Goal: Task Accomplishment & Management: Use online tool/utility

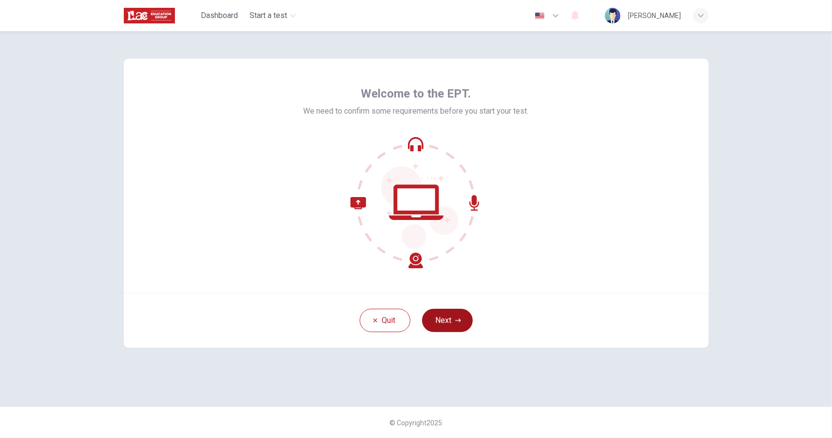
click at [442, 325] on button "Next" at bounding box center [447, 320] width 51 height 23
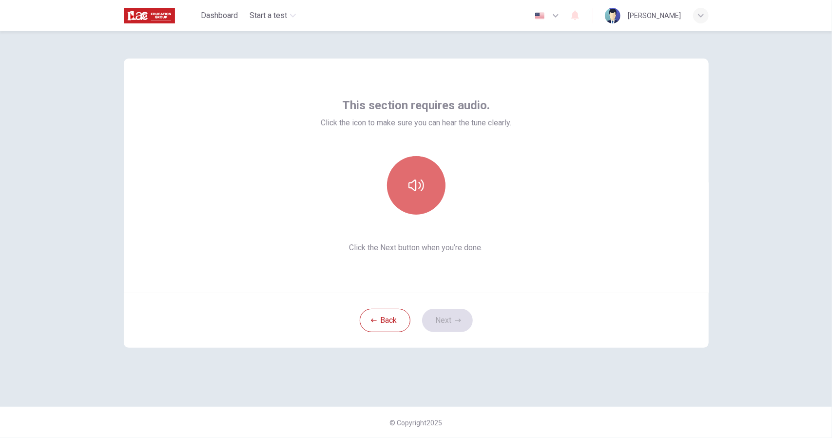
click at [411, 184] on icon "button" at bounding box center [417, 185] width 16 height 16
click at [447, 328] on button "Next" at bounding box center [447, 320] width 51 height 23
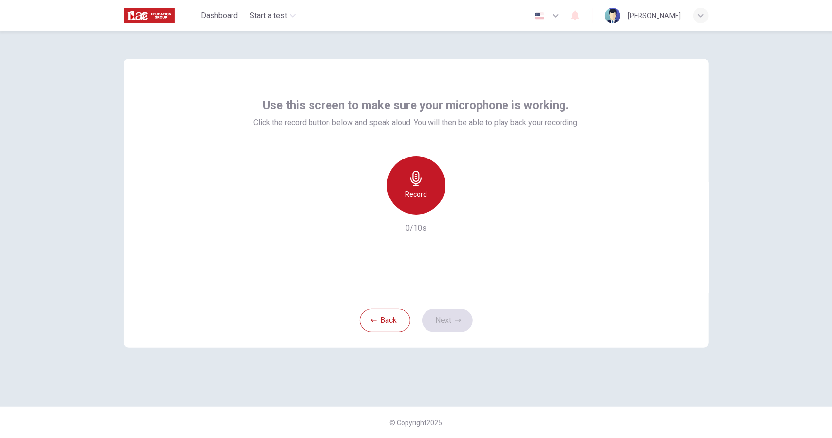
click at [410, 172] on icon "button" at bounding box center [417, 179] width 16 height 16
click at [462, 204] on icon "button" at bounding box center [461, 207] width 10 height 10
click at [451, 313] on button "Next" at bounding box center [447, 320] width 51 height 23
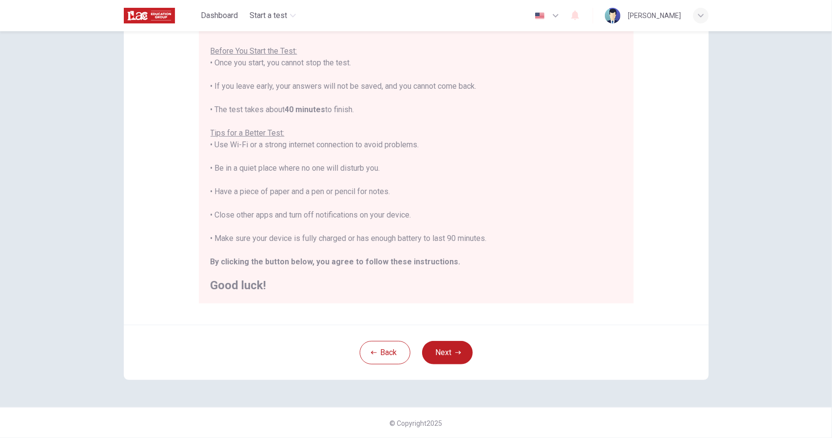
scroll to position [104, 0]
click at [436, 350] on button "Next" at bounding box center [447, 351] width 51 height 23
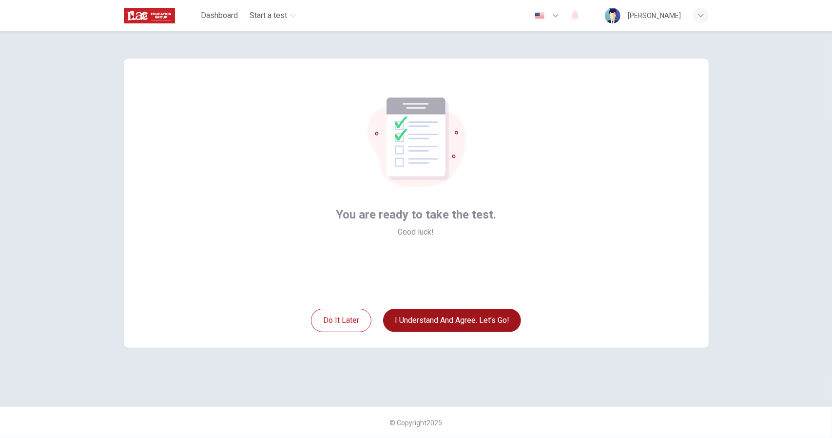
click at [437, 319] on button "I understand and agree. Let’s go!" at bounding box center [452, 320] width 138 height 23
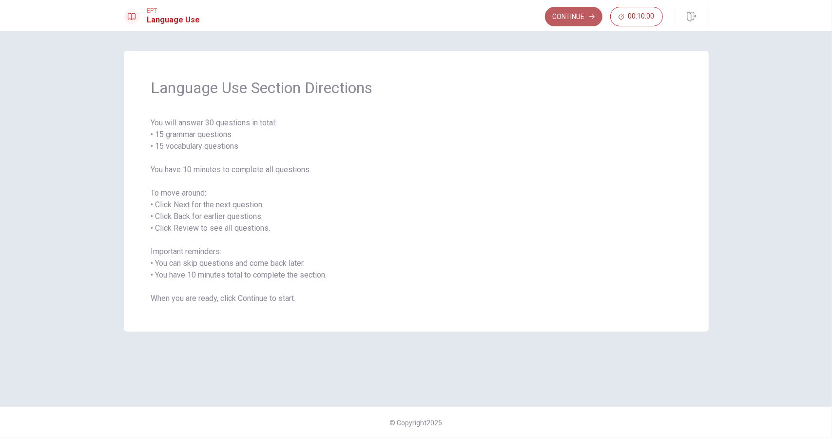
click at [574, 13] on button "Continue" at bounding box center [574, 17] width 58 height 20
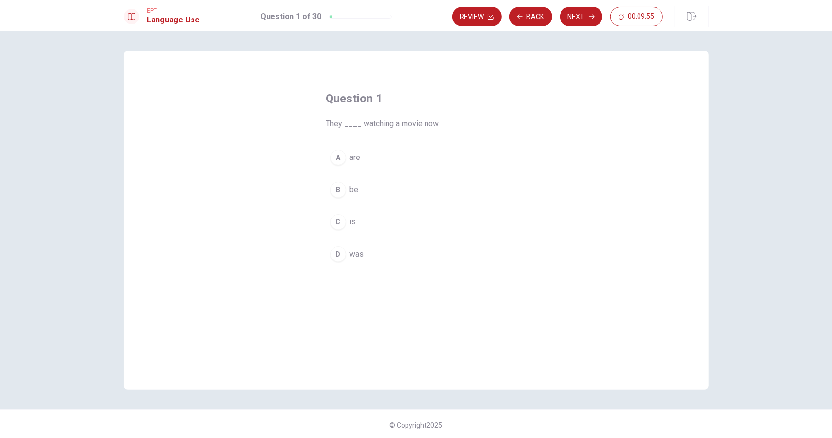
click at [355, 153] on span "are" at bounding box center [355, 158] width 11 height 12
click at [581, 17] on button "Next" at bounding box center [581, 17] width 42 height 20
click at [351, 253] on span "left" at bounding box center [356, 254] width 12 height 12
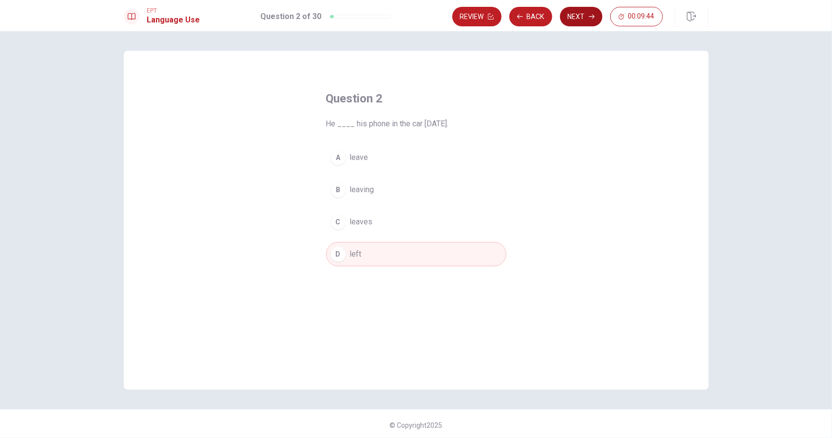
click at [578, 11] on button "Next" at bounding box center [581, 17] width 42 height 20
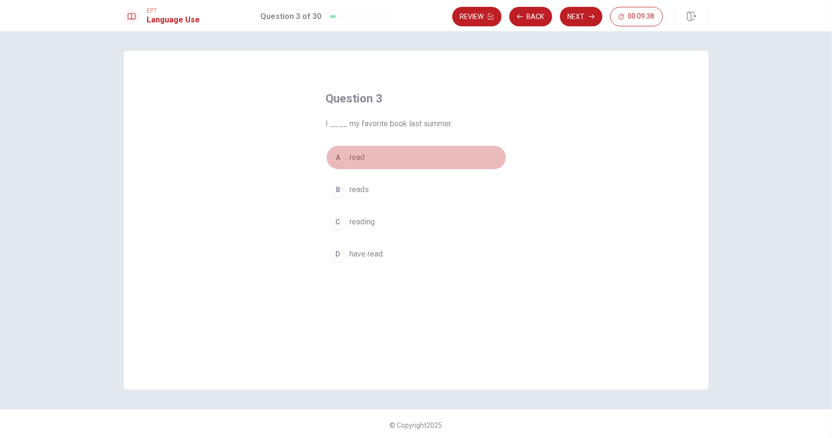
click at [360, 156] on span "read" at bounding box center [357, 158] width 15 height 12
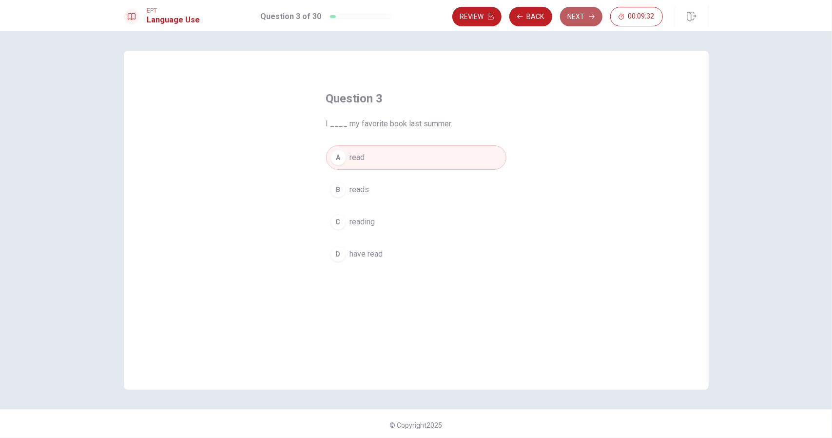
click at [579, 18] on button "Next" at bounding box center [581, 17] width 42 height 20
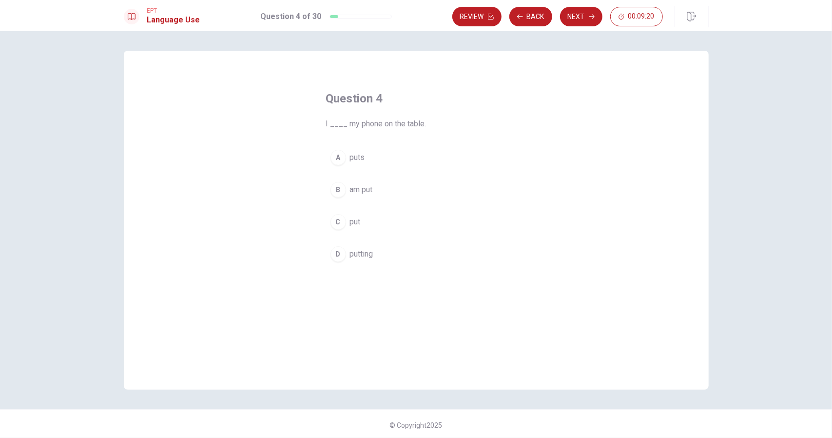
click at [351, 219] on span "put" at bounding box center [355, 222] width 11 height 12
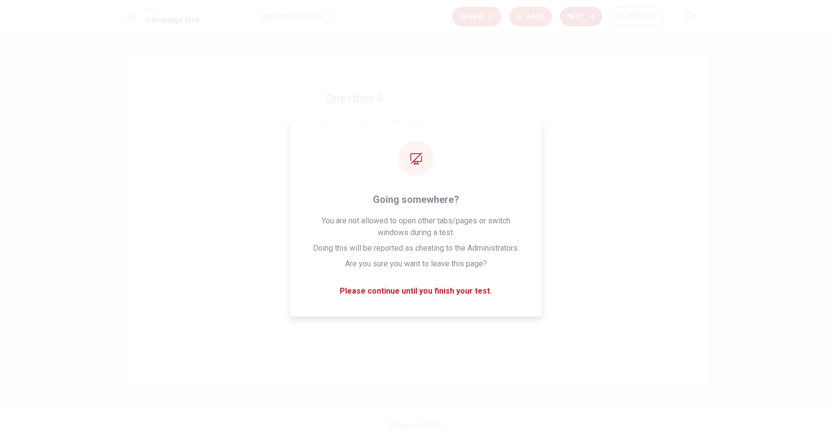
click at [578, 17] on button "Next" at bounding box center [581, 17] width 42 height 20
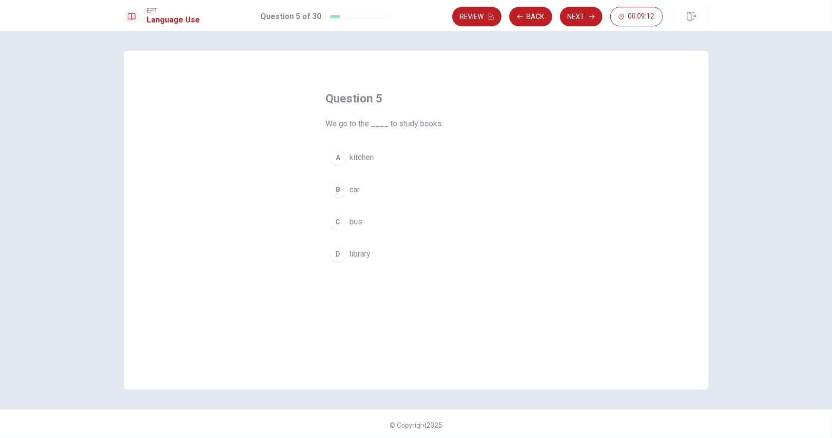
click at [360, 249] on span "library" at bounding box center [360, 254] width 21 height 12
click at [585, 14] on button "Next" at bounding box center [581, 17] width 42 height 20
click at [357, 157] on span "tree" at bounding box center [357, 158] width 14 height 12
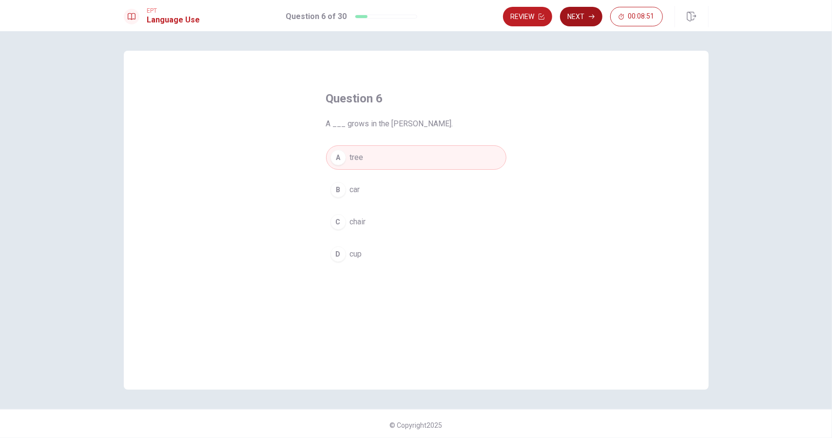
click at [579, 13] on button "Next" at bounding box center [581, 17] width 42 height 20
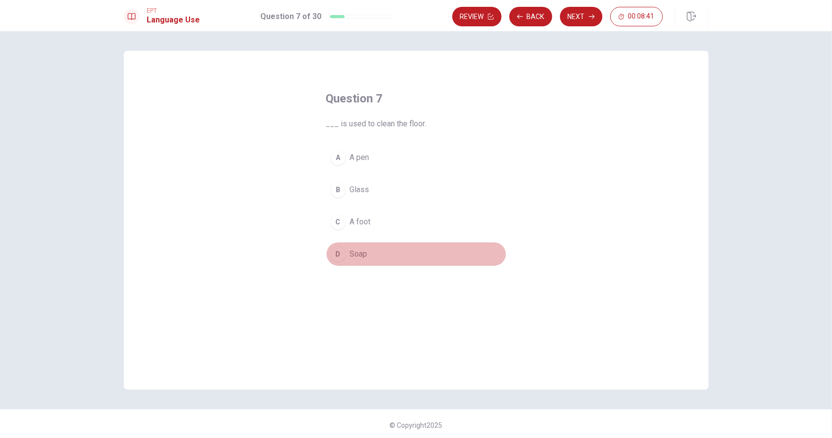
click at [361, 251] on span "Soap" at bounding box center [359, 254] width 18 height 12
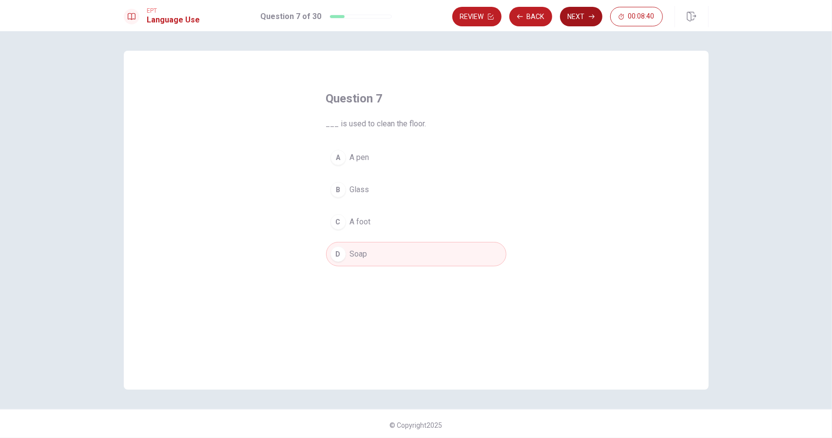
click at [577, 13] on button "Next" at bounding box center [581, 17] width 42 height 20
click at [360, 190] on span "lamp" at bounding box center [358, 190] width 17 height 12
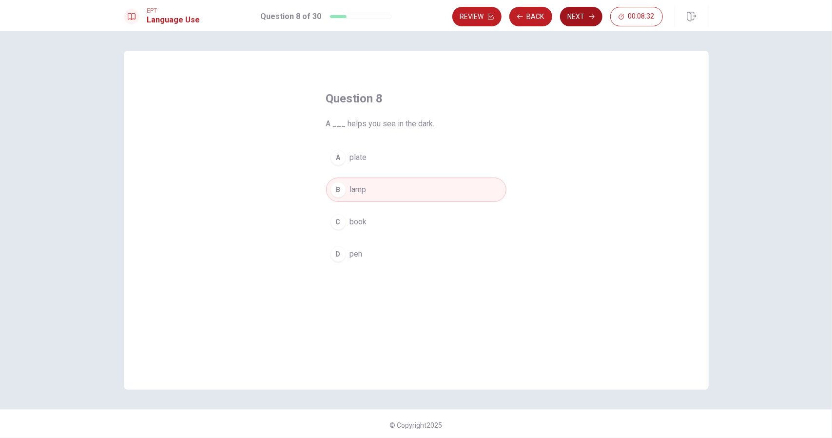
click at [585, 18] on button "Next" at bounding box center [581, 17] width 42 height 20
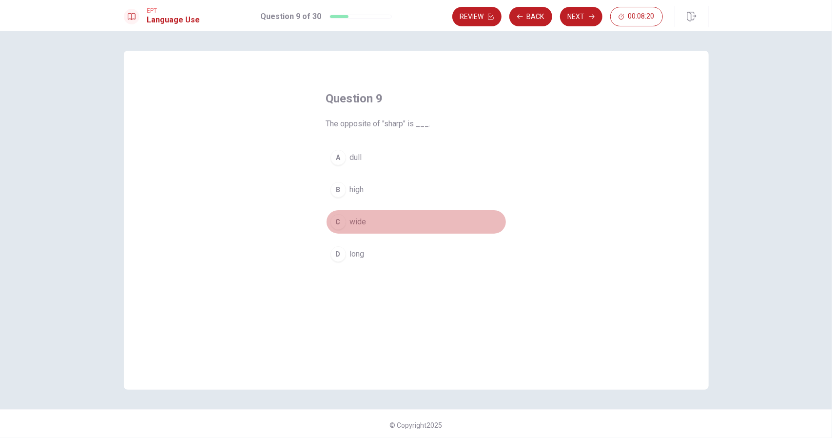
click at [353, 217] on span "wide" at bounding box center [358, 222] width 17 height 12
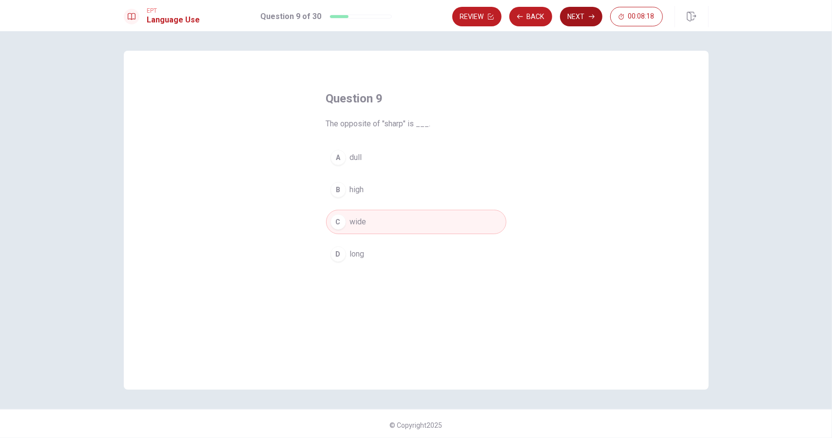
click at [578, 18] on button "Next" at bounding box center [581, 17] width 42 height 20
click at [353, 220] on span "went" at bounding box center [358, 222] width 17 height 12
click at [575, 21] on button "Next" at bounding box center [581, 17] width 42 height 20
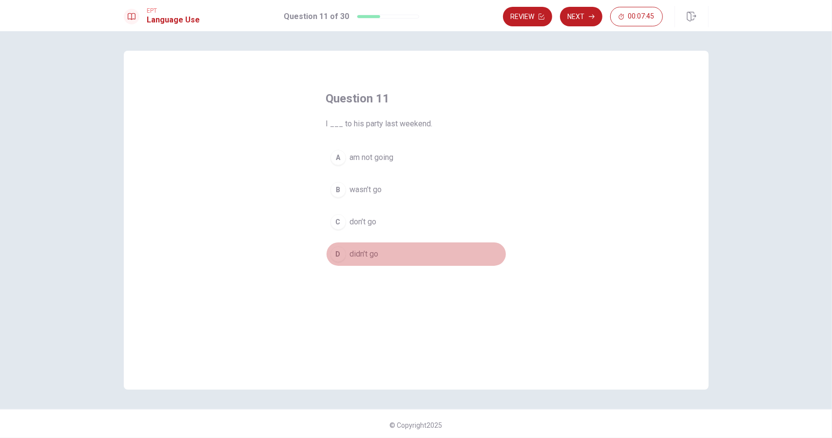
click at [358, 252] on span "didn’t go" at bounding box center [364, 254] width 29 height 12
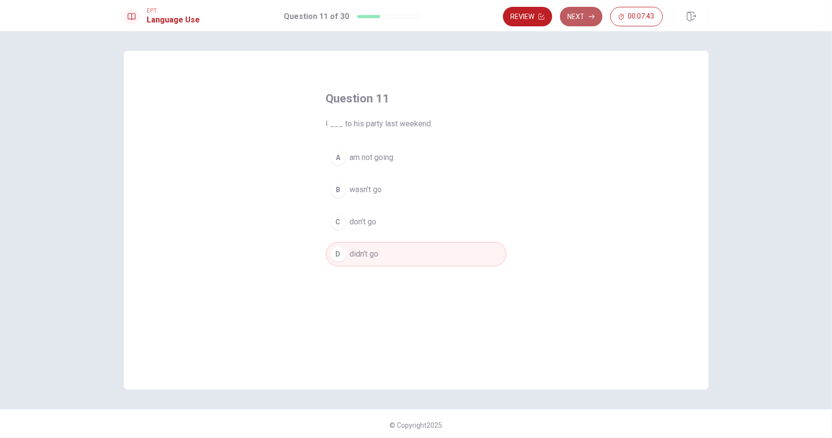
click at [581, 15] on button "Next" at bounding box center [581, 17] width 42 height 20
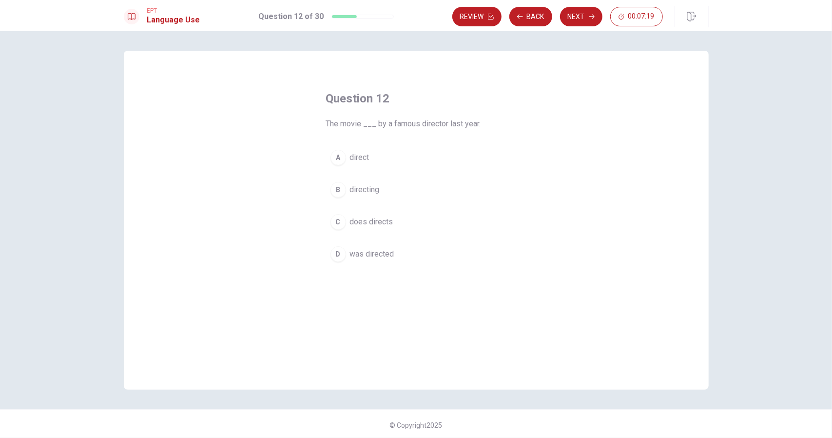
click at [369, 251] on span "was directed" at bounding box center [372, 254] width 44 height 12
click at [579, 15] on button "Next" at bounding box center [581, 17] width 42 height 20
click at [392, 250] on span "is being reviewed" at bounding box center [380, 254] width 61 height 12
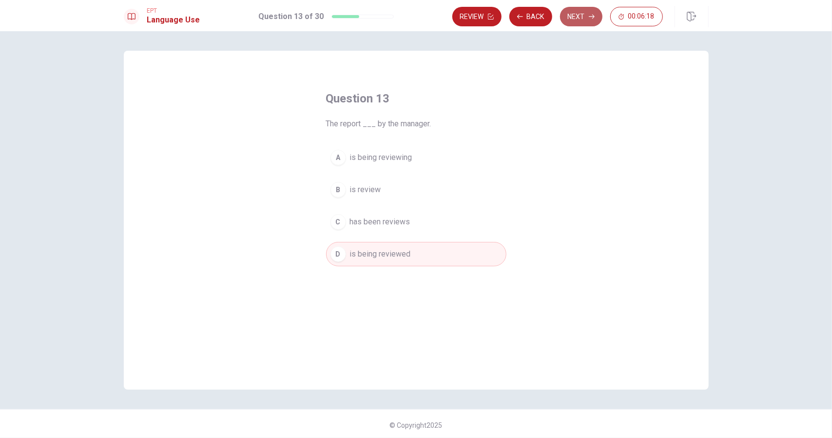
click at [589, 15] on button "Next" at bounding box center [581, 17] width 42 height 20
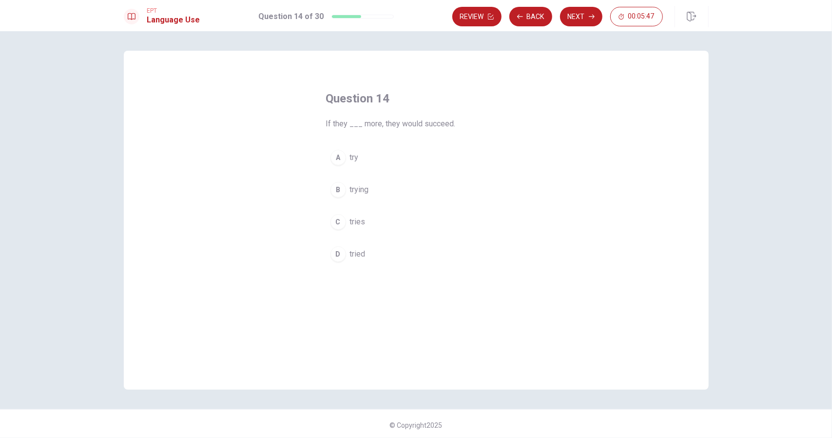
click at [357, 251] on span "tried" at bounding box center [358, 254] width 16 height 12
click at [587, 13] on button "Next" at bounding box center [581, 17] width 42 height 20
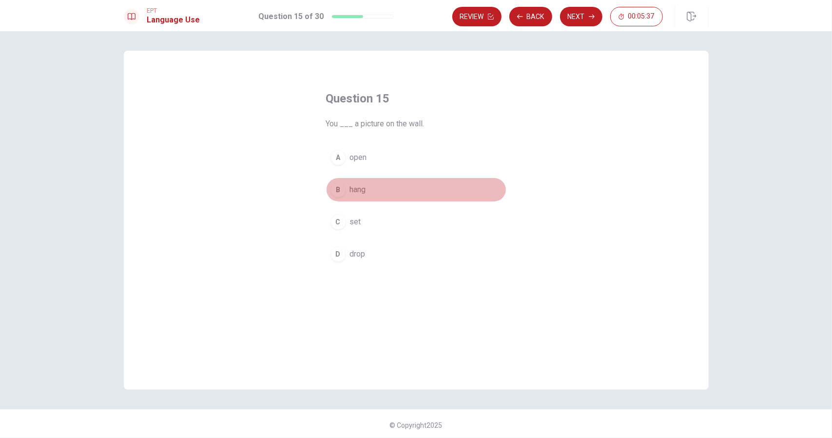
click at [360, 190] on span "hang" at bounding box center [358, 190] width 16 height 12
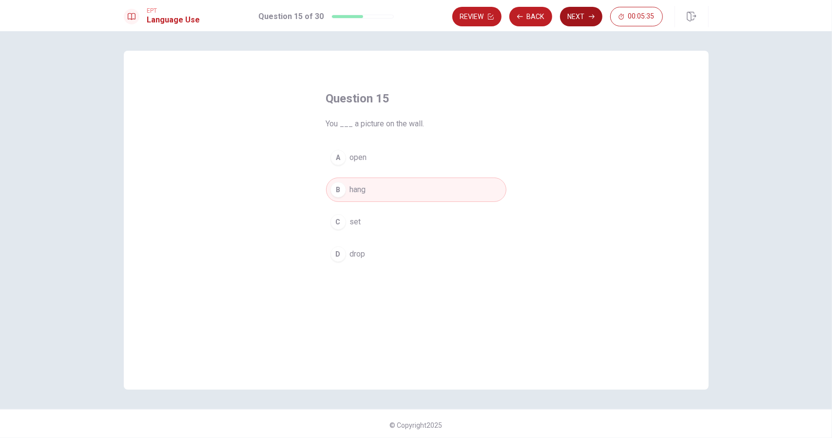
click at [578, 15] on button "Next" at bounding box center [581, 17] width 42 height 20
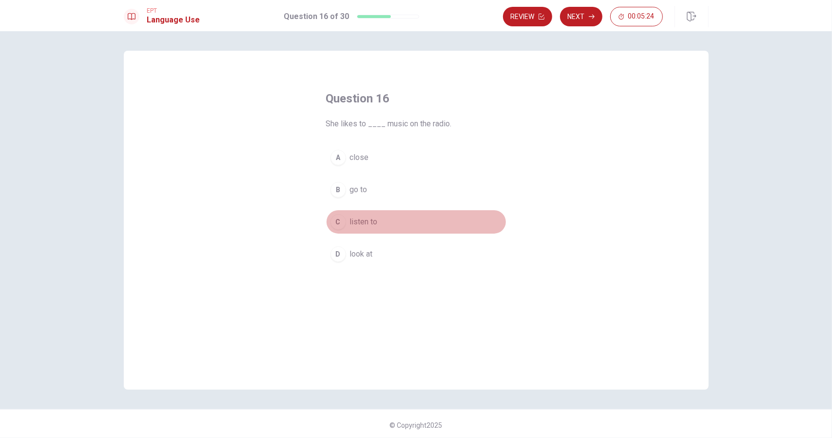
click at [354, 219] on span "listen to" at bounding box center [364, 222] width 28 height 12
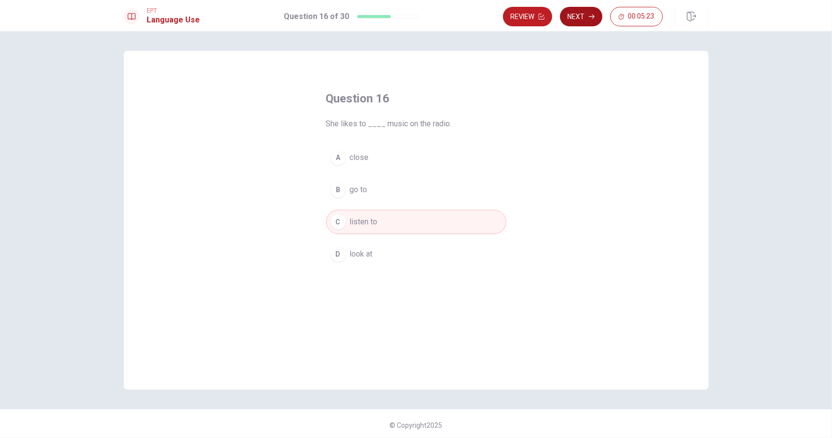
click at [577, 13] on button "Next" at bounding box center [581, 17] width 42 height 20
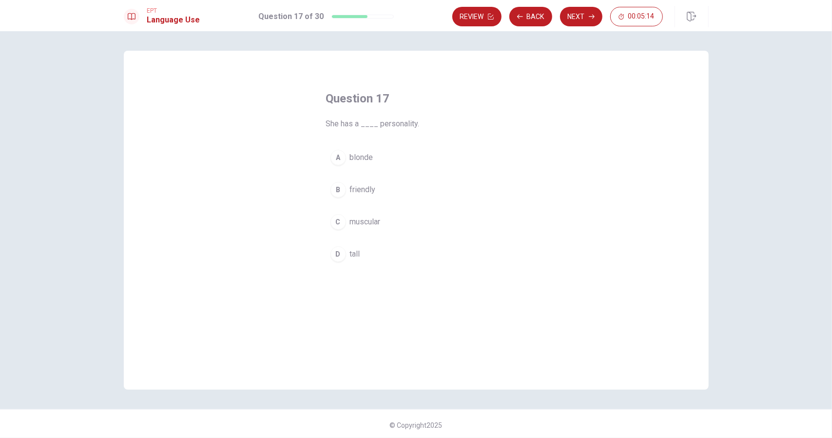
click at [353, 187] on span "friendly" at bounding box center [363, 190] width 26 height 12
click at [579, 13] on button "Next" at bounding box center [581, 17] width 42 height 20
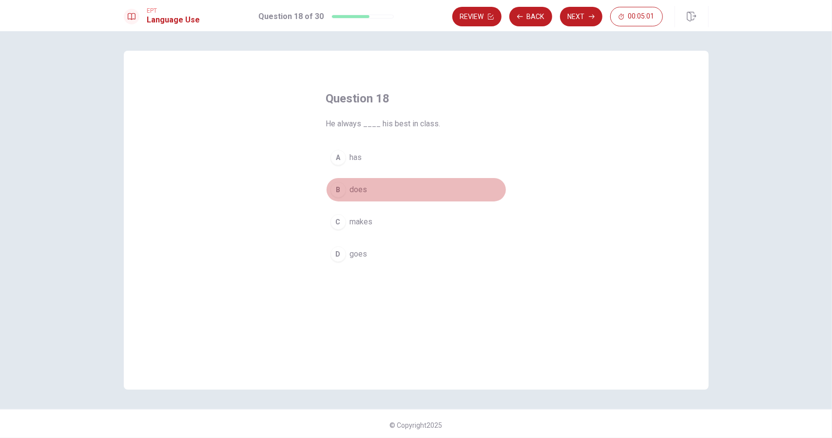
click at [359, 187] on span "does" at bounding box center [359, 190] width 18 height 12
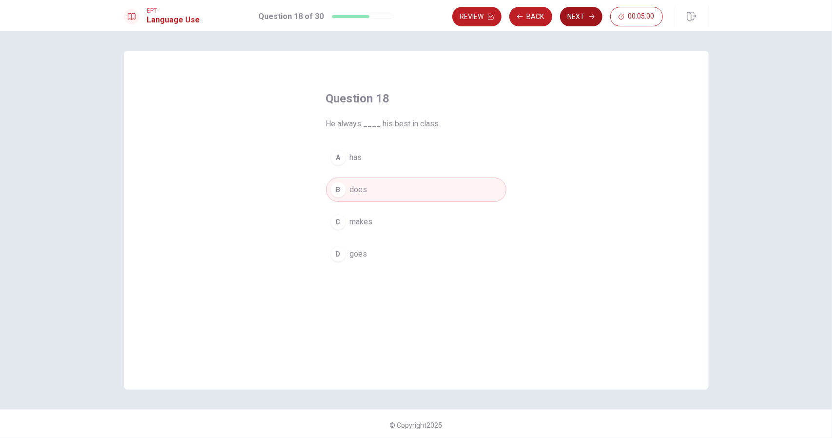
click at [574, 18] on button "Next" at bounding box center [581, 17] width 42 height 20
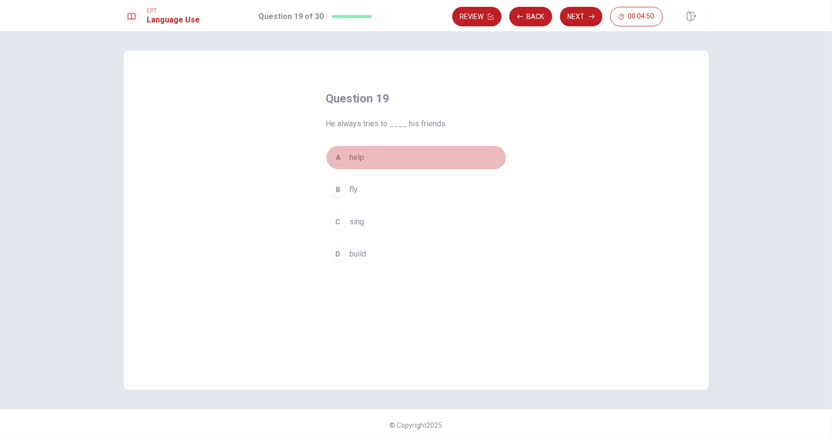
click at [357, 154] on span "help" at bounding box center [357, 158] width 15 height 12
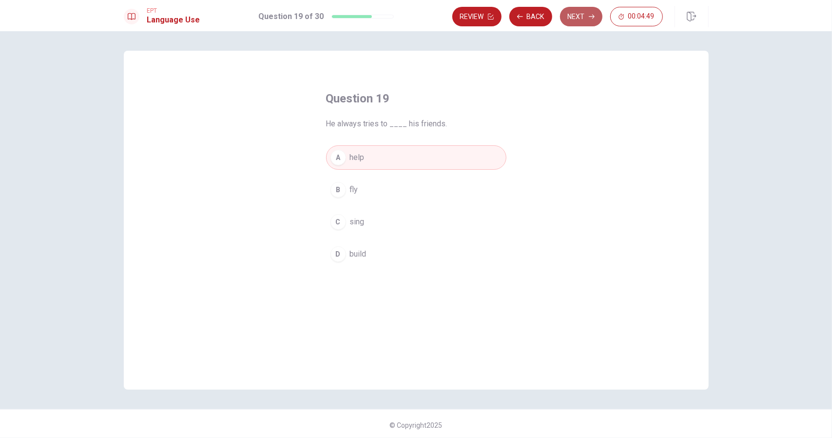
click at [581, 15] on button "Next" at bounding box center [581, 17] width 42 height 20
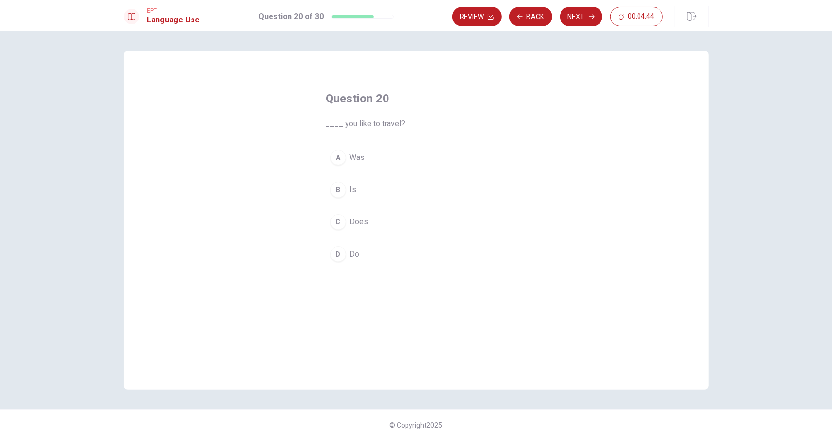
click at [354, 249] on span "Do" at bounding box center [355, 254] width 10 height 12
click at [573, 15] on button "Next" at bounding box center [581, 17] width 42 height 20
click at [362, 186] on span "whose" at bounding box center [361, 190] width 23 height 12
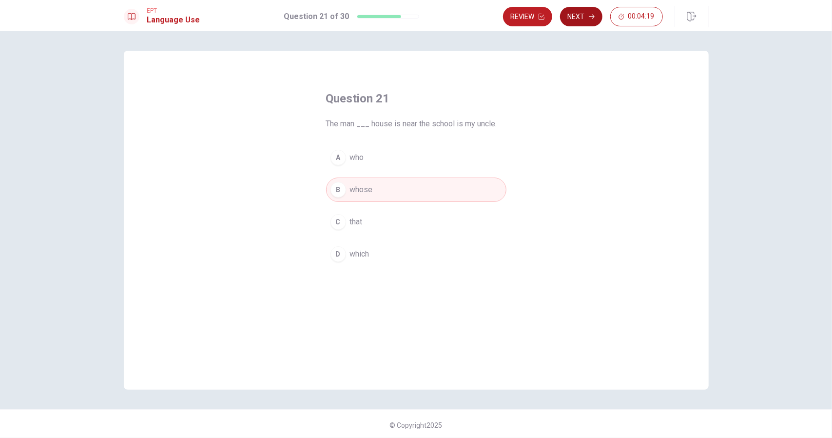
click at [581, 13] on button "Next" at bounding box center [581, 17] width 42 height 20
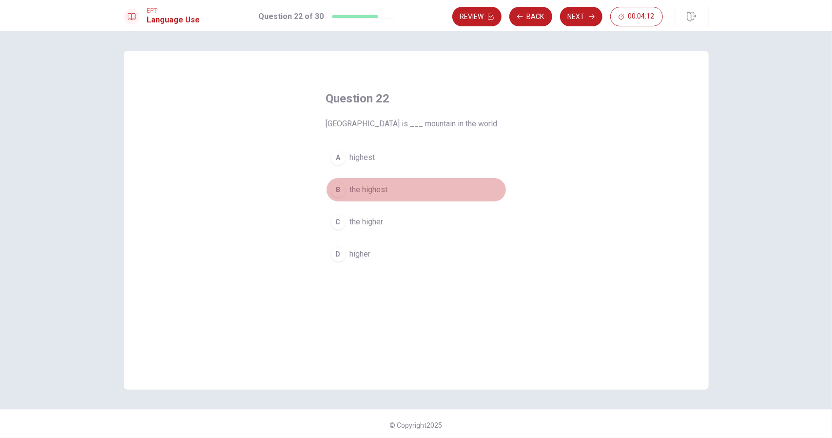
click at [384, 189] on span "the highest" at bounding box center [369, 190] width 38 height 12
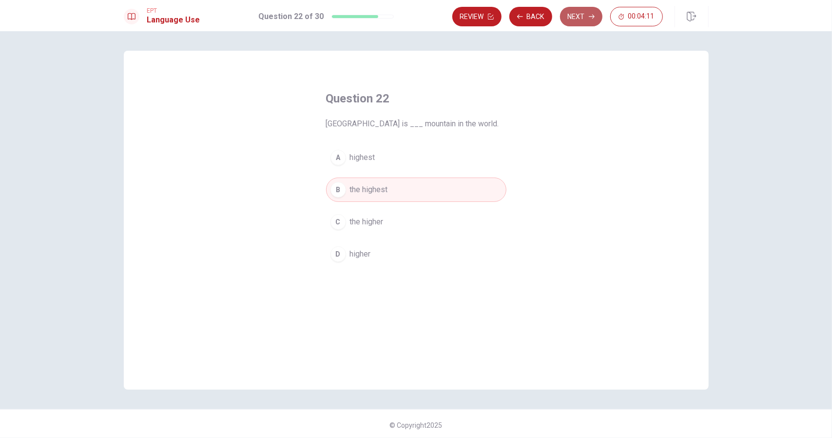
click at [580, 13] on button "Next" at bounding box center [581, 17] width 42 height 20
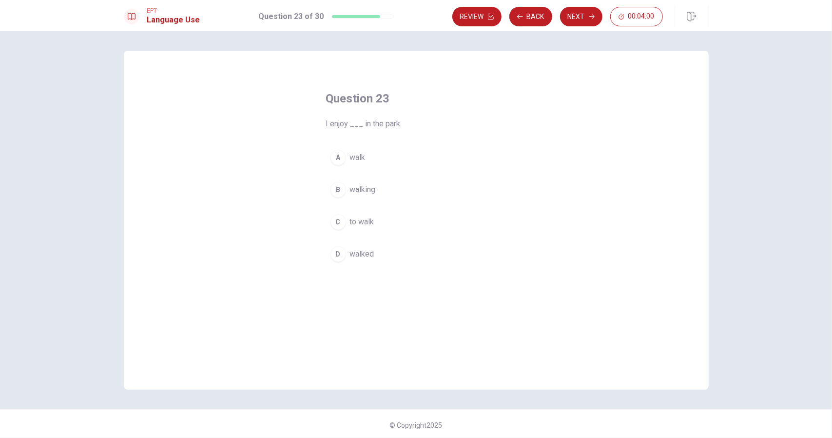
click at [363, 186] on span "walking" at bounding box center [363, 190] width 26 height 12
click at [579, 15] on button "Next" at bounding box center [581, 17] width 42 height 20
click at [366, 252] on span "will call" at bounding box center [362, 254] width 25 height 12
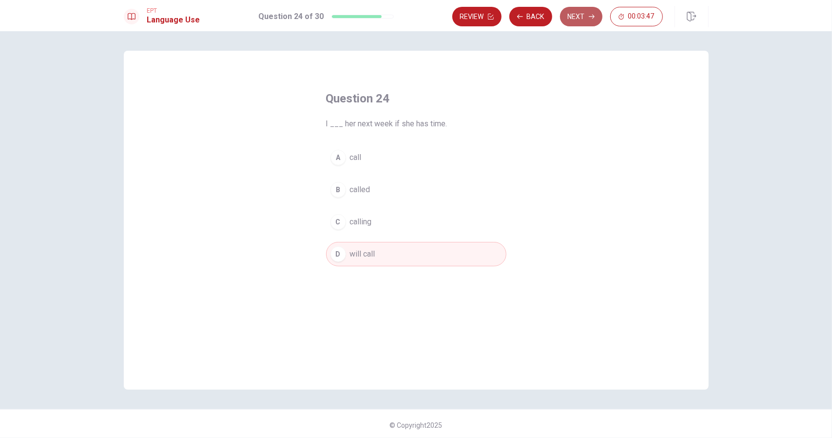
click at [576, 18] on button "Next" at bounding box center [581, 17] width 42 height 20
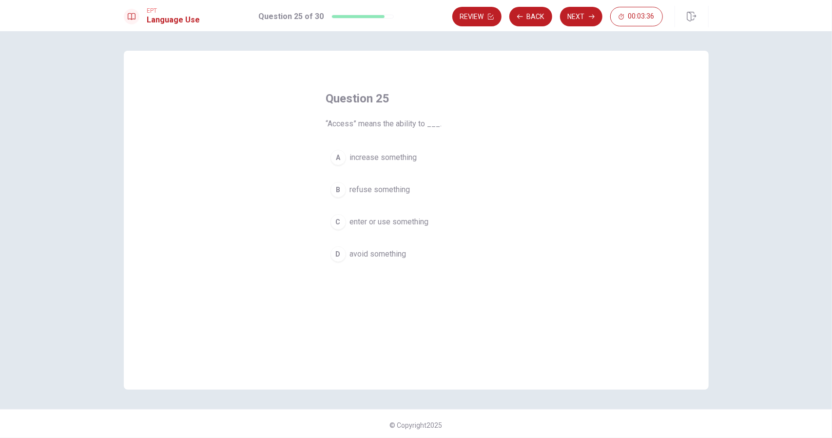
click at [411, 216] on span "enter or use something" at bounding box center [389, 222] width 79 height 12
click at [577, 14] on button "Next" at bounding box center [581, 17] width 42 height 20
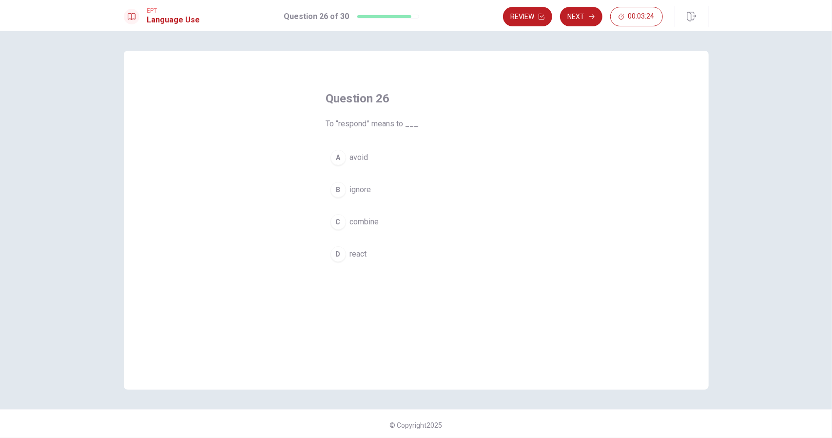
click at [358, 252] on span "react" at bounding box center [358, 254] width 17 height 12
click at [574, 17] on button "Next" at bounding box center [581, 17] width 42 height 20
click at [410, 216] on span "help resolve a conflict" at bounding box center [387, 222] width 75 height 12
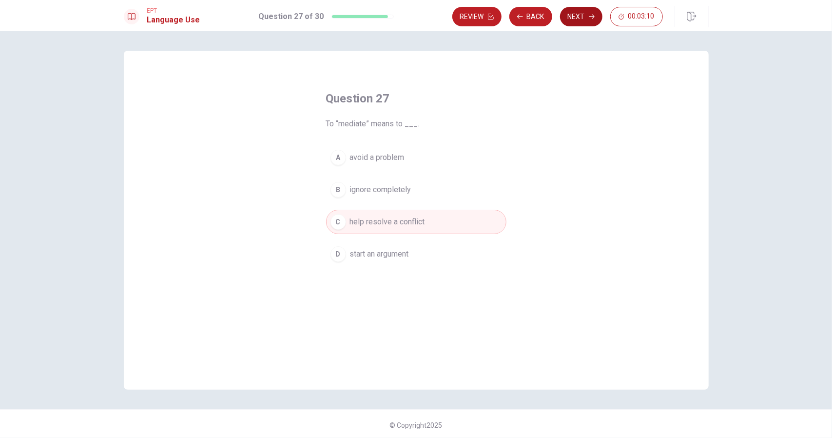
click at [574, 16] on button "Next" at bounding box center [581, 17] width 42 height 20
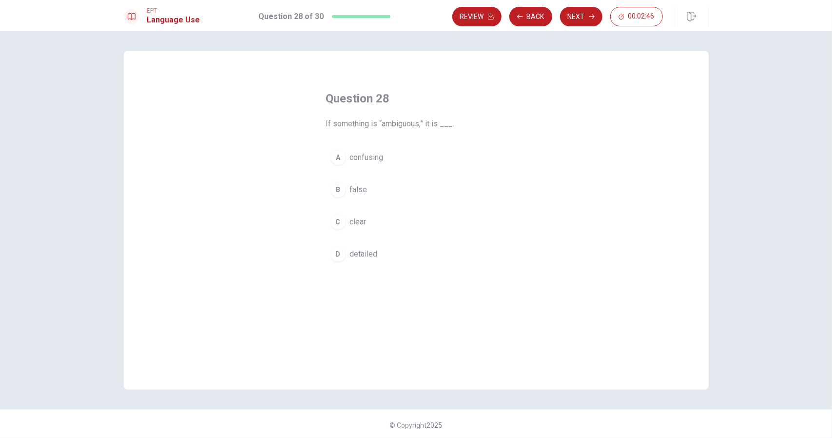
click at [352, 151] on button "A confusing" at bounding box center [416, 157] width 180 height 24
click at [572, 16] on button "Next" at bounding box center [581, 17] width 42 height 20
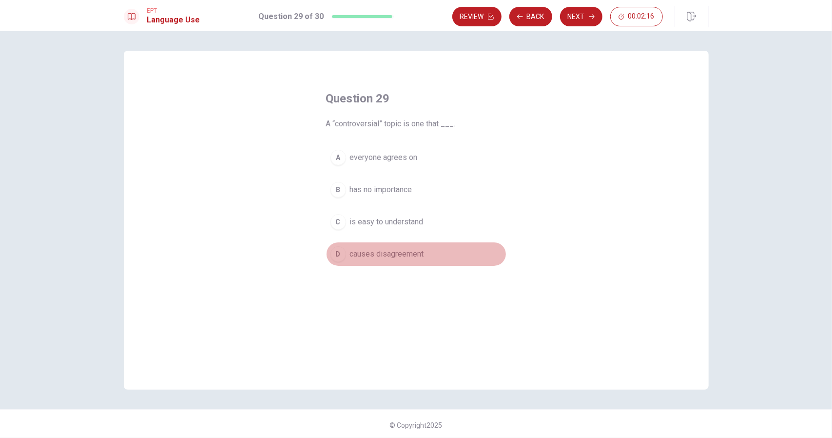
click at [406, 254] on span "causes disagreement" at bounding box center [387, 254] width 74 height 12
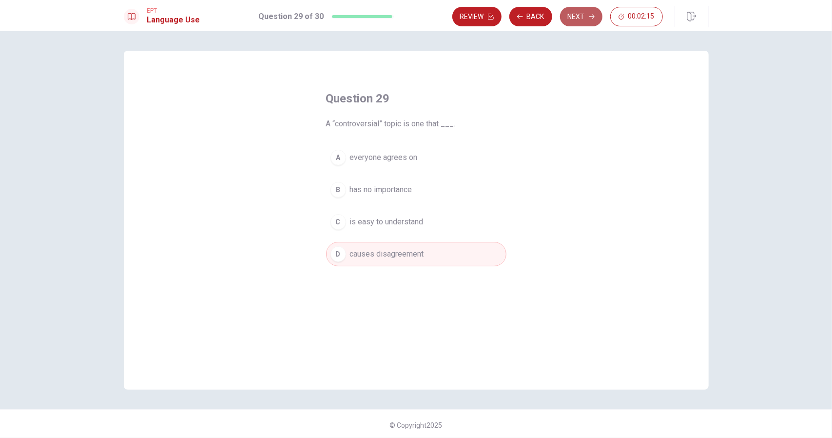
click at [571, 16] on button "Next" at bounding box center [581, 17] width 42 height 20
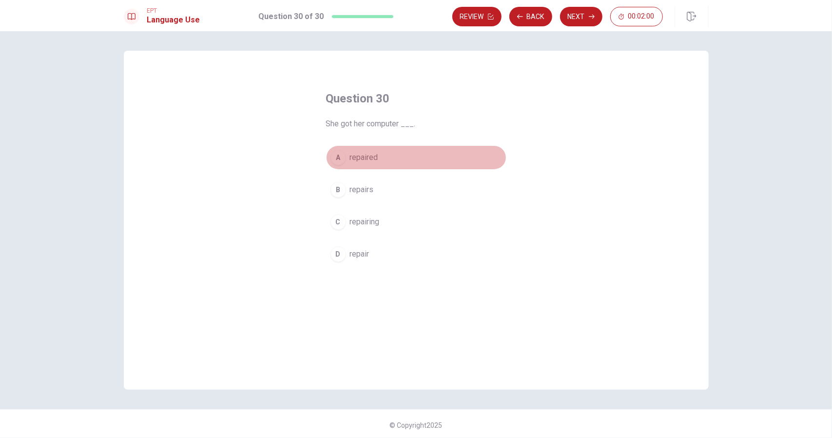
click at [367, 156] on span "repaired" at bounding box center [364, 158] width 28 height 12
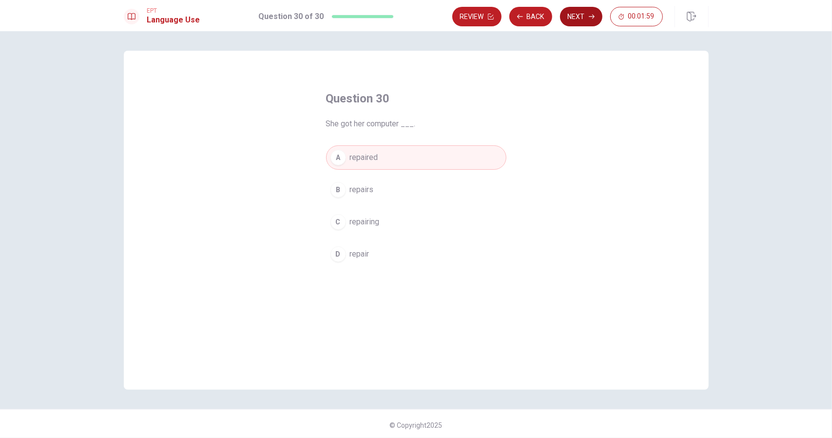
click at [577, 18] on button "Next" at bounding box center [581, 17] width 42 height 20
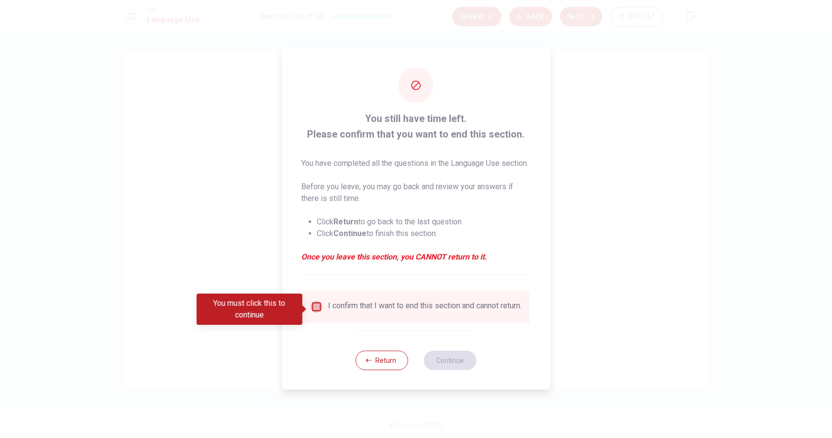
click at [318, 311] on input "You must click this to continue" at bounding box center [317, 307] width 12 height 12
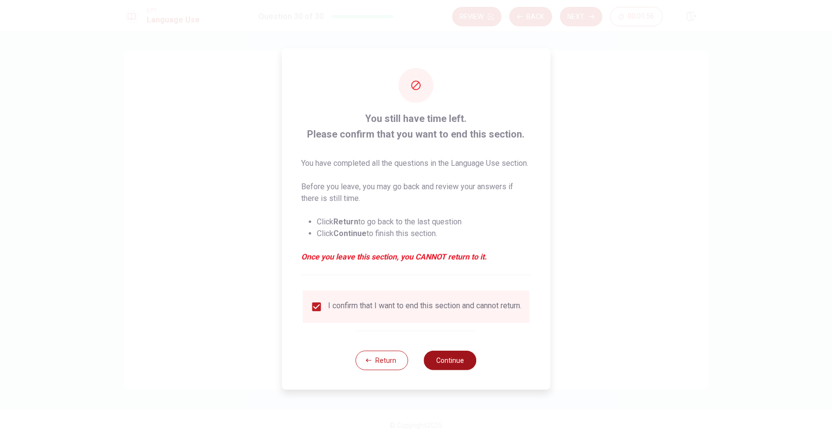
click at [464, 370] on button "Continue" at bounding box center [450, 361] width 53 height 20
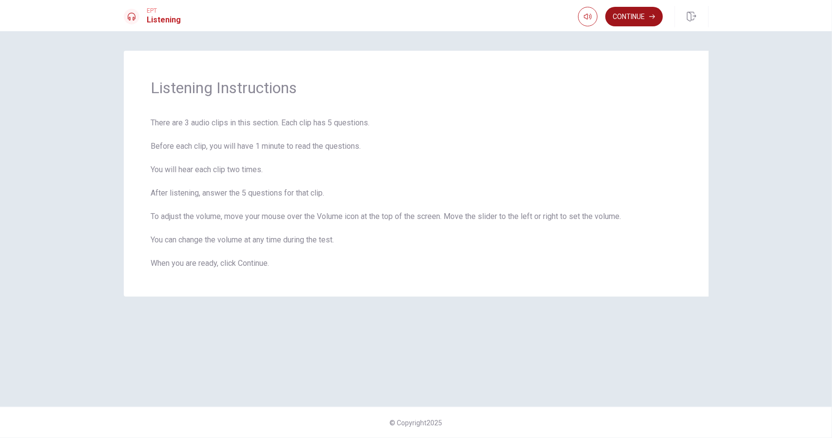
click at [627, 14] on button "Continue" at bounding box center [635, 17] width 58 height 20
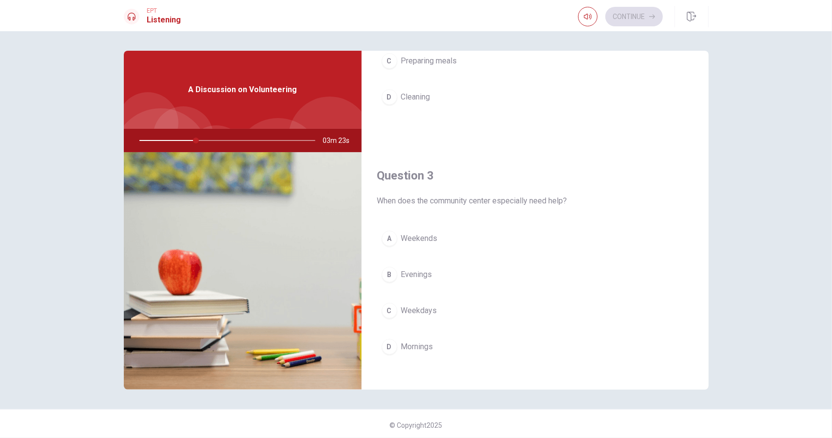
scroll to position [366, 0]
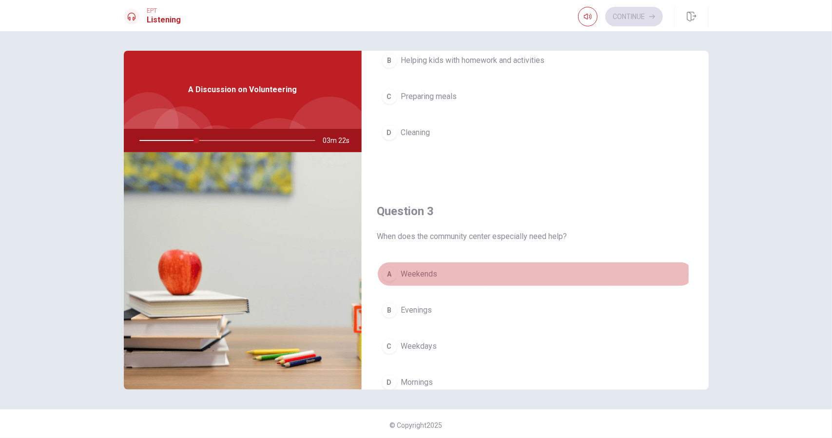
click at [416, 271] on span "Weekends" at bounding box center [419, 274] width 37 height 12
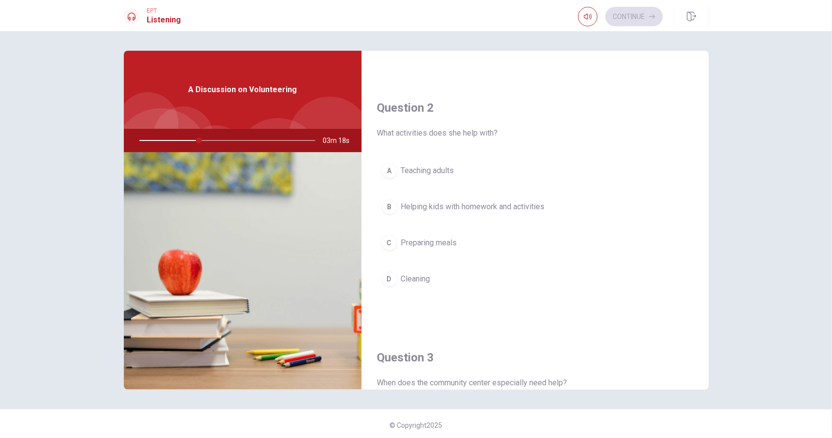
scroll to position [171, 0]
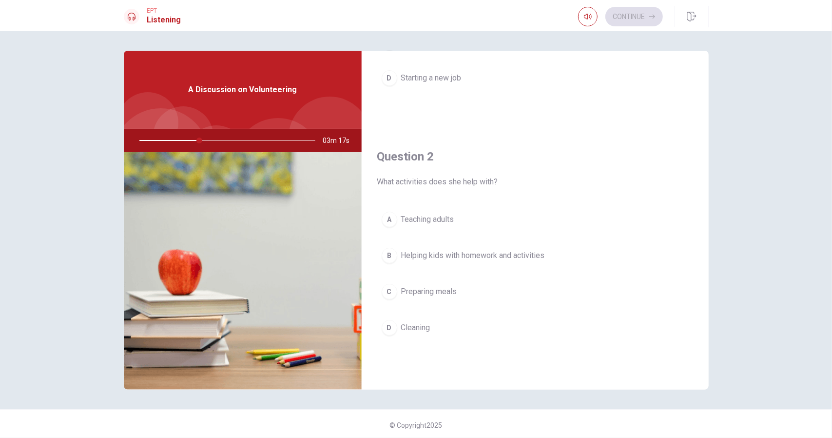
click at [511, 251] on span "Helping kids with homework and activities" at bounding box center [473, 256] width 144 height 12
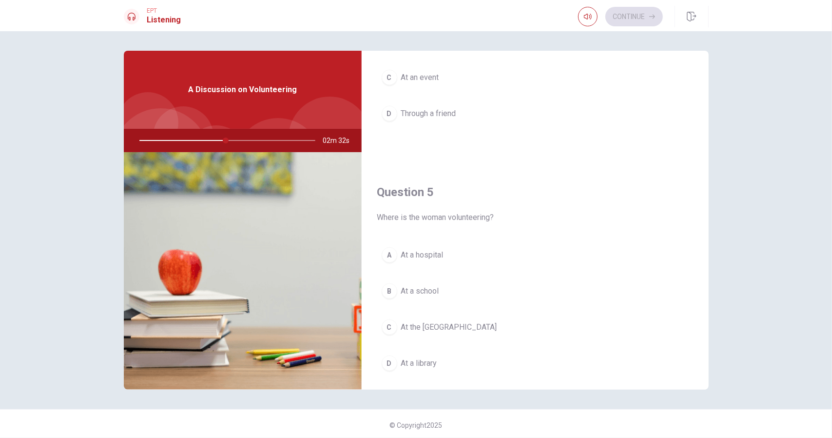
scroll to position [902, 0]
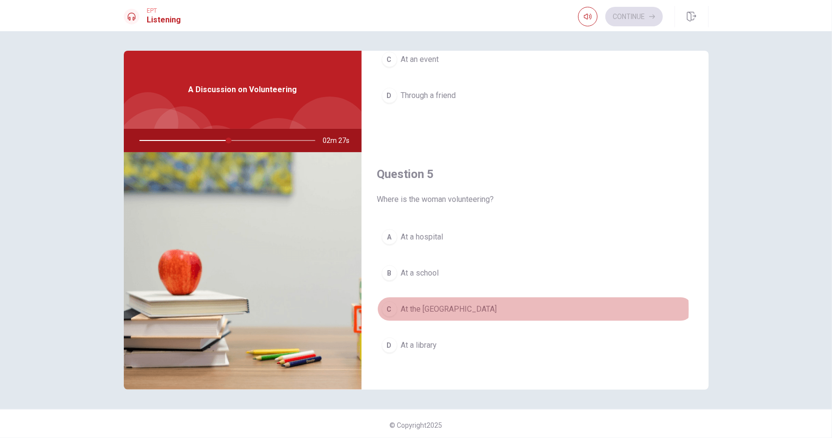
click at [458, 303] on span "At the [GEOGRAPHIC_DATA]" at bounding box center [449, 309] width 96 height 12
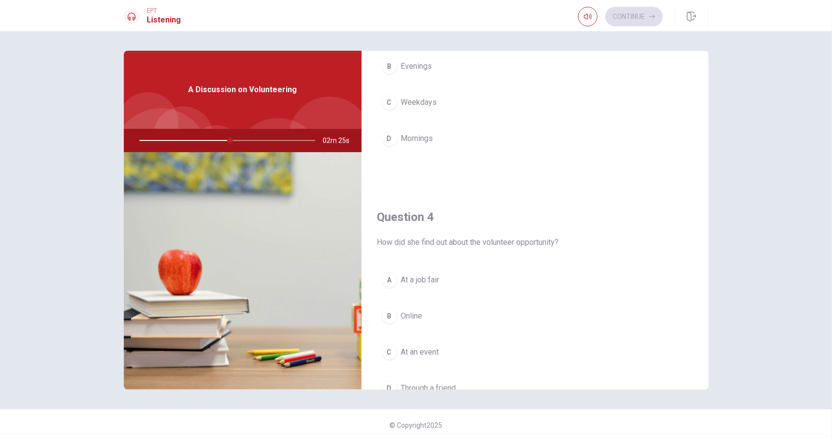
scroll to position [659, 0]
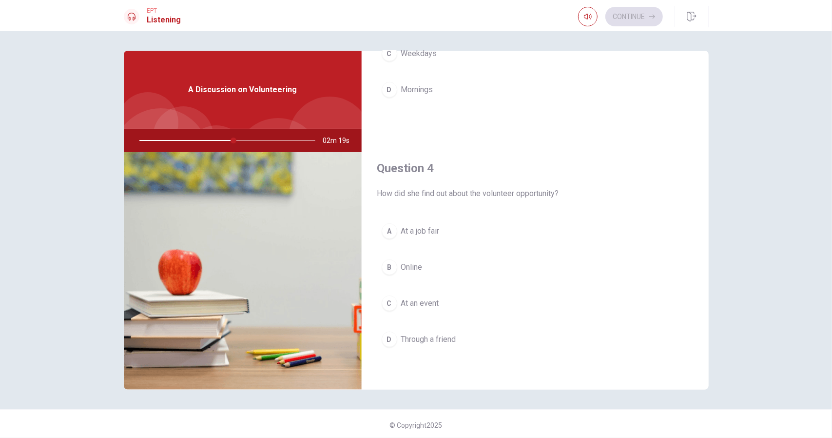
click at [419, 262] on span "Online" at bounding box center [411, 267] width 21 height 12
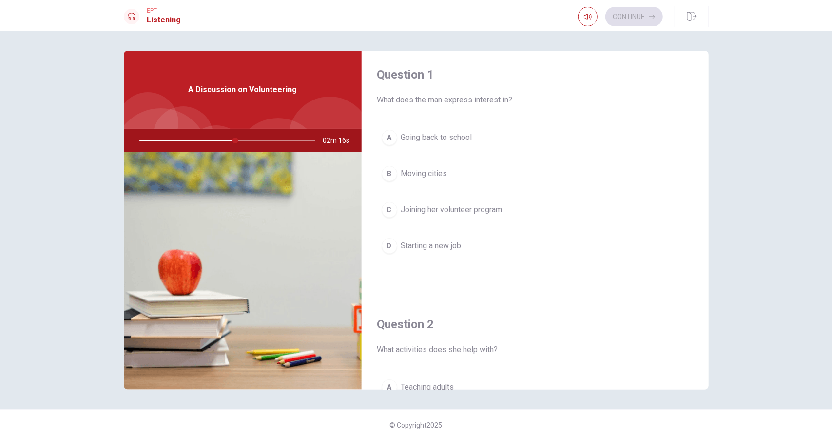
scroll to position [0, 0]
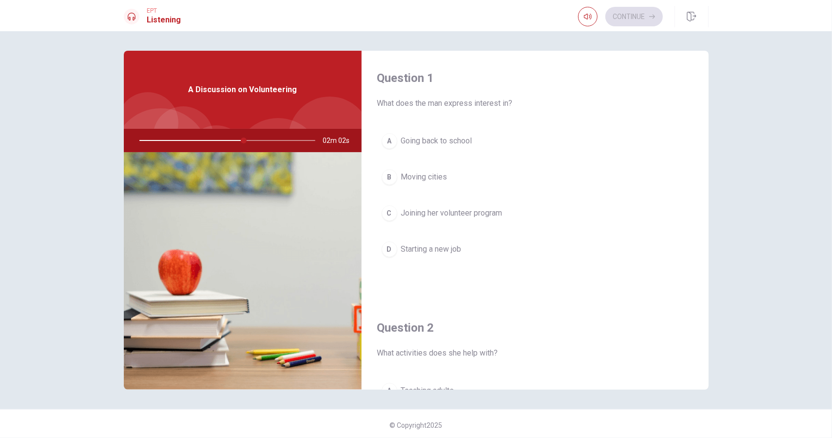
click at [482, 209] on span "Joining her volunteer program" at bounding box center [451, 213] width 101 height 12
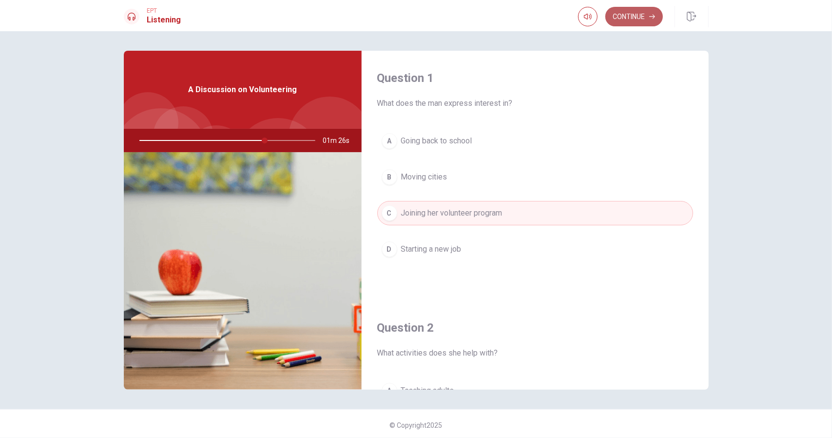
click at [628, 11] on button "Continue" at bounding box center [635, 17] width 58 height 20
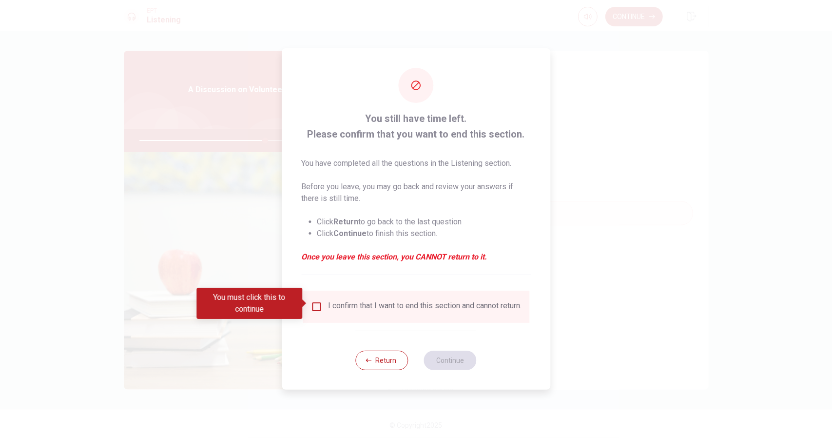
click at [318, 304] on input "You must click this to continue" at bounding box center [317, 307] width 12 height 12
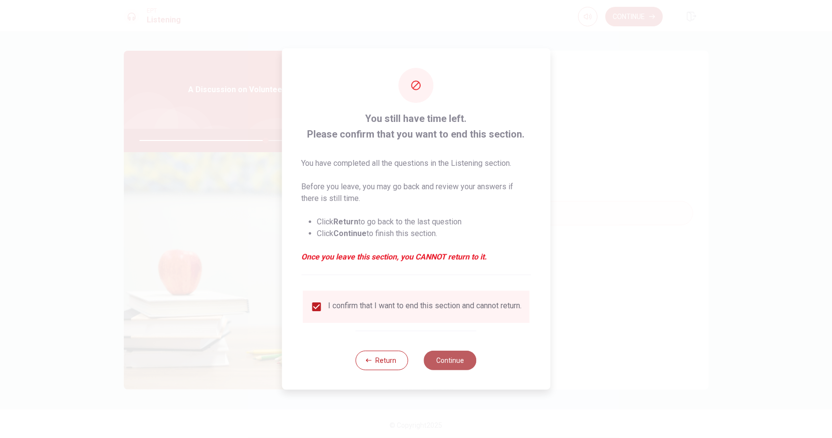
click at [450, 364] on button "Continue" at bounding box center [450, 361] width 53 height 20
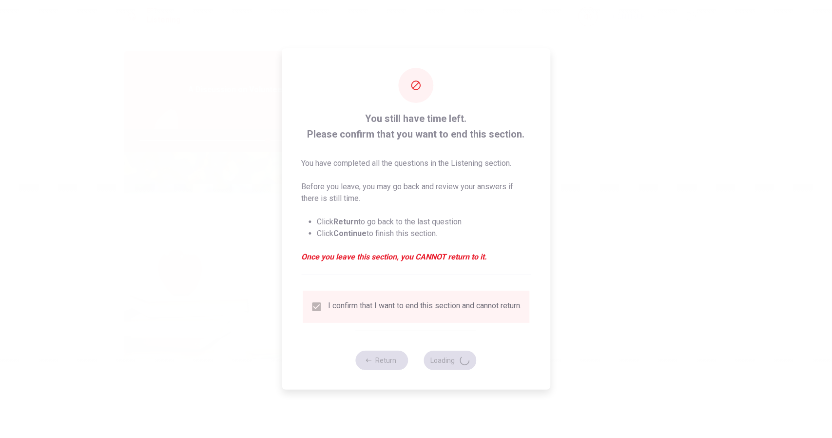
type input "73"
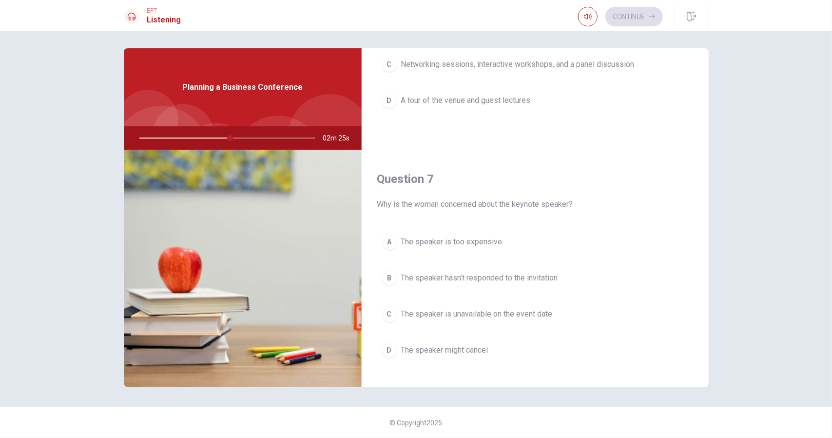
scroll to position [195, 0]
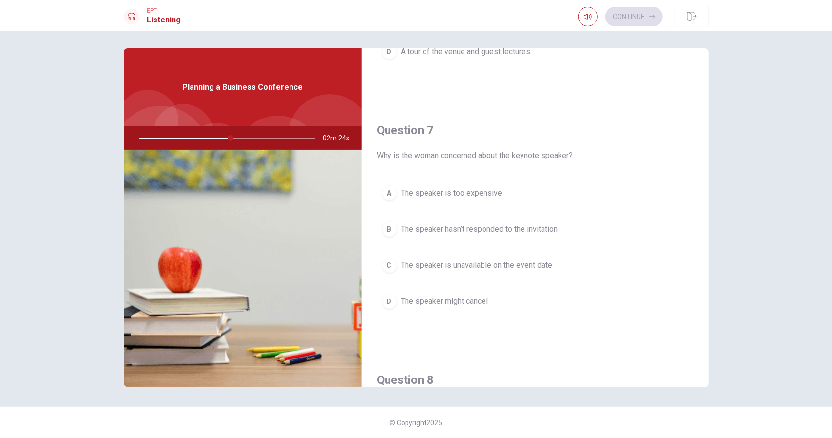
click at [541, 225] on span "The speaker hasn’t responded to the invitation" at bounding box center [479, 229] width 157 height 12
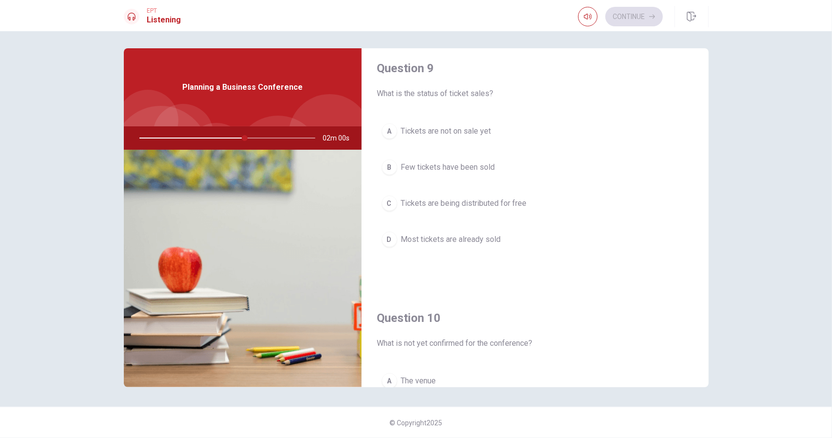
scroll to position [707, 0]
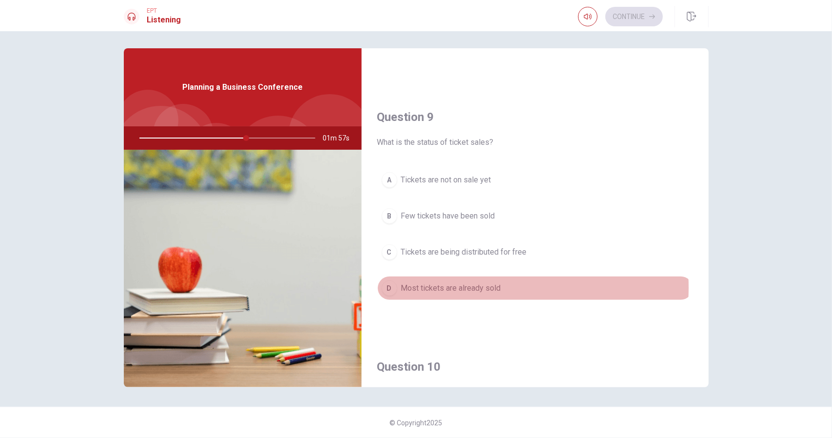
click at [478, 282] on span "Most tickets are already sold" at bounding box center [451, 288] width 100 height 12
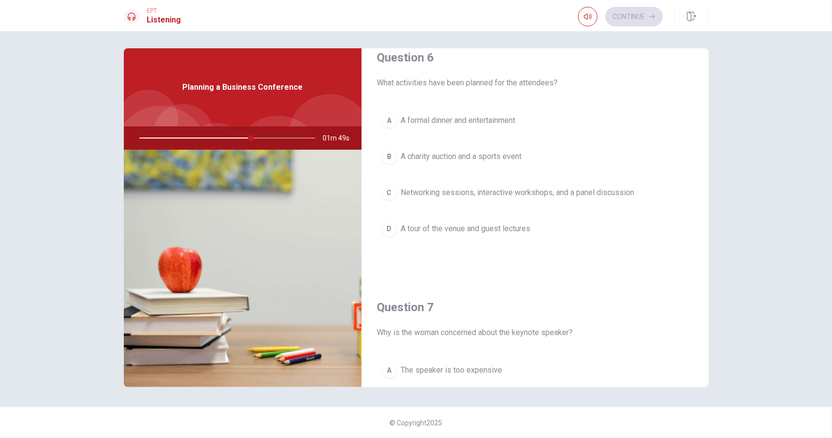
scroll to position [0, 0]
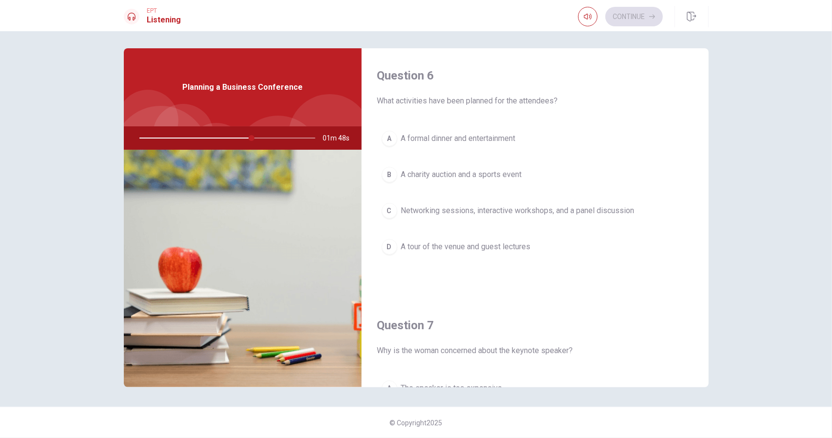
click at [567, 206] on span "Networking sessions, interactive workshops, and a panel discussion" at bounding box center [518, 211] width 234 height 12
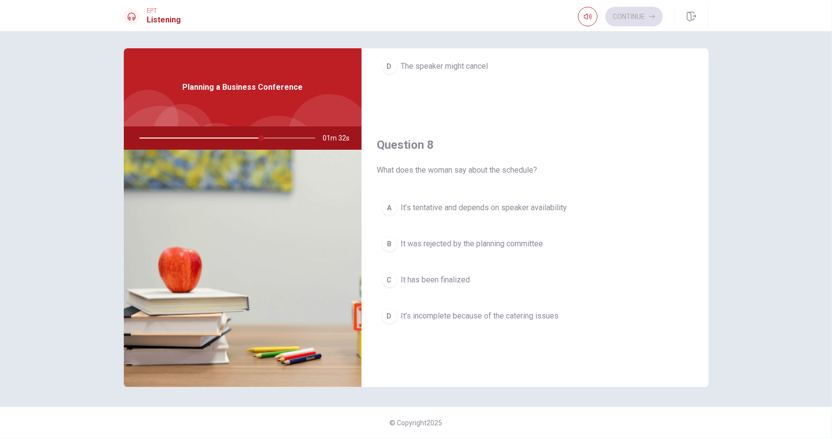
scroll to position [439, 0]
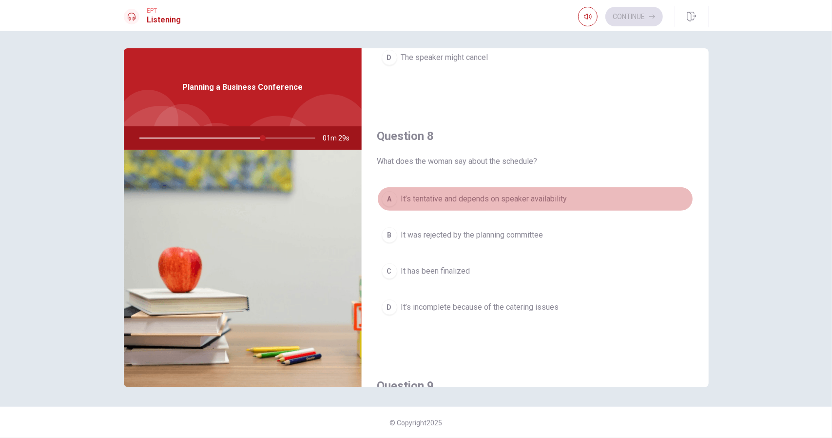
click at [534, 197] on span "It’s tentative and depends on speaker availability" at bounding box center [484, 199] width 166 height 12
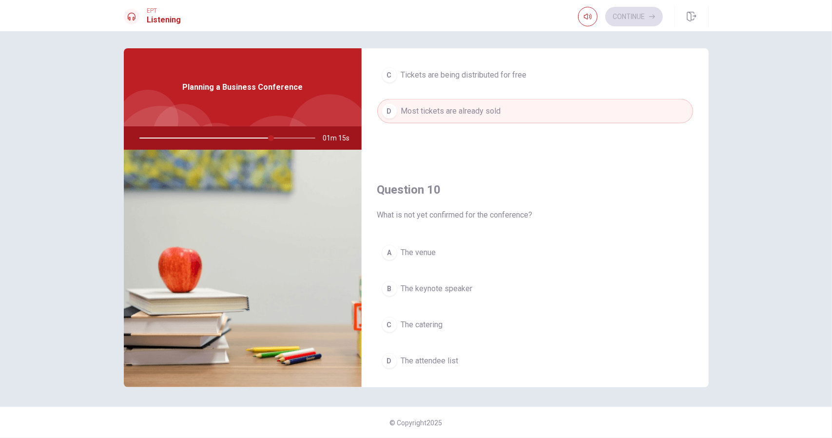
scroll to position [902, 0]
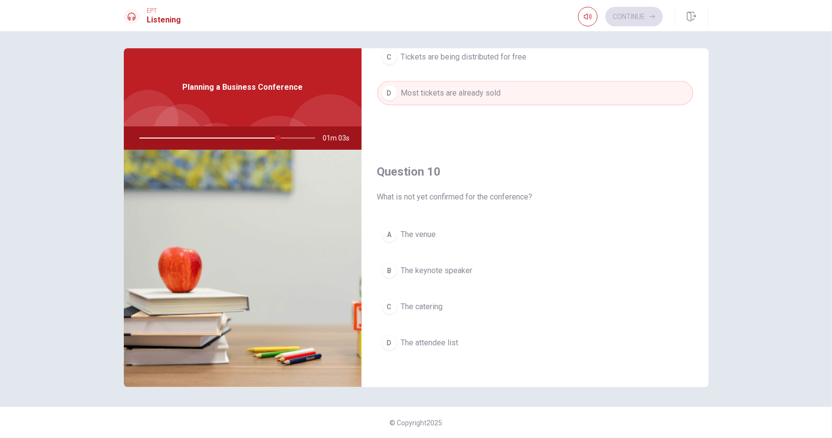
click at [446, 265] on span "The keynote speaker" at bounding box center [437, 271] width 72 height 12
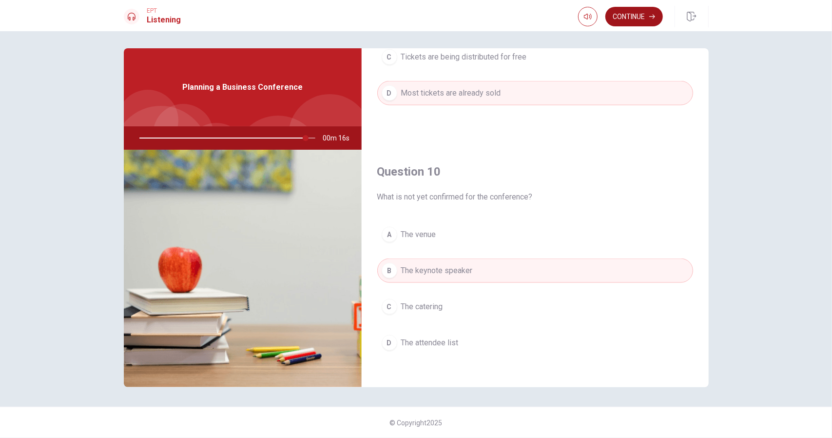
click at [625, 14] on button "Continue" at bounding box center [635, 17] width 58 height 20
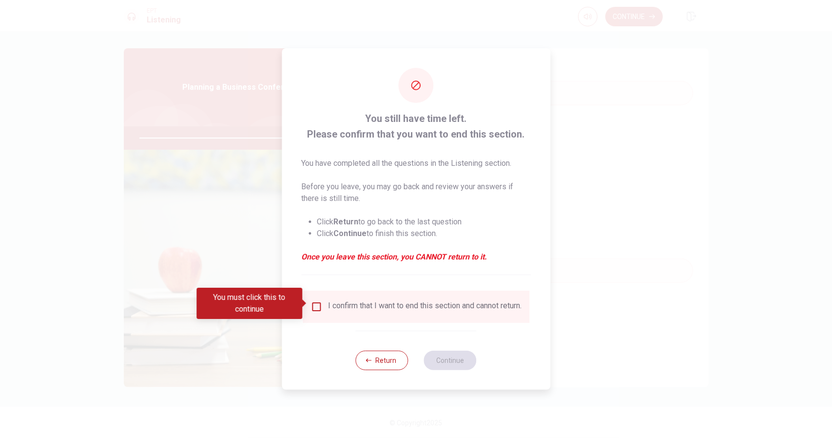
click at [313, 304] on input "You must click this to continue" at bounding box center [317, 307] width 12 height 12
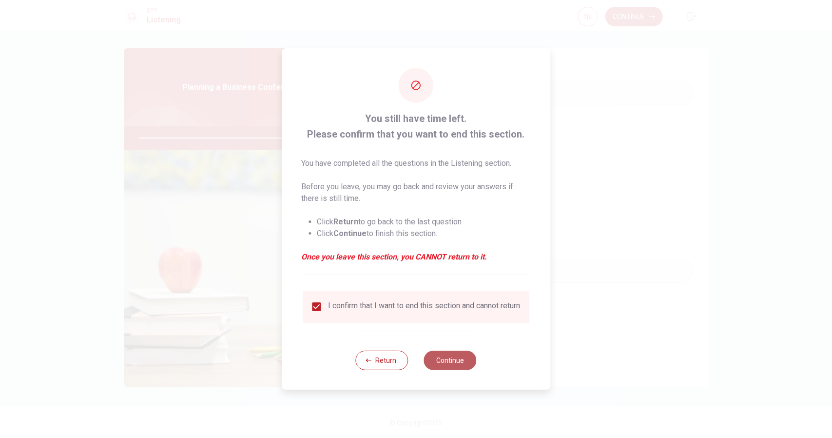
click at [457, 362] on button "Continue" at bounding box center [450, 361] width 53 height 20
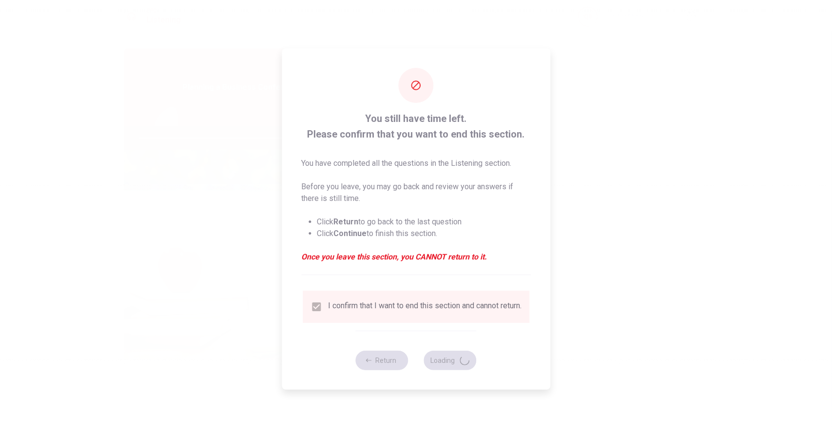
type input "97"
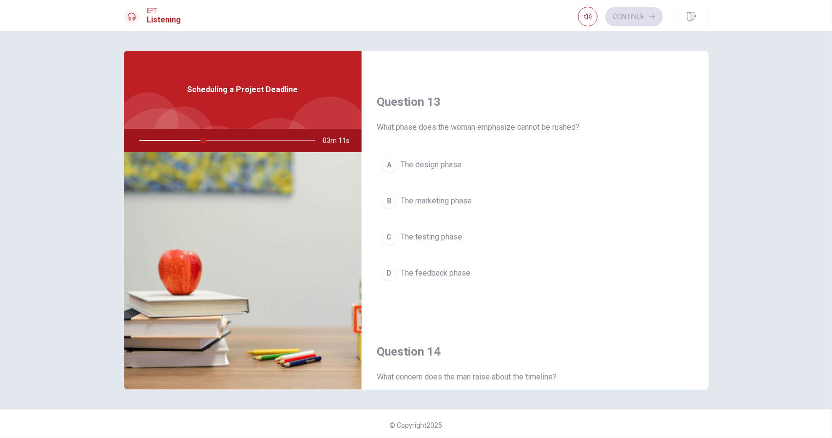
scroll to position [439, 0]
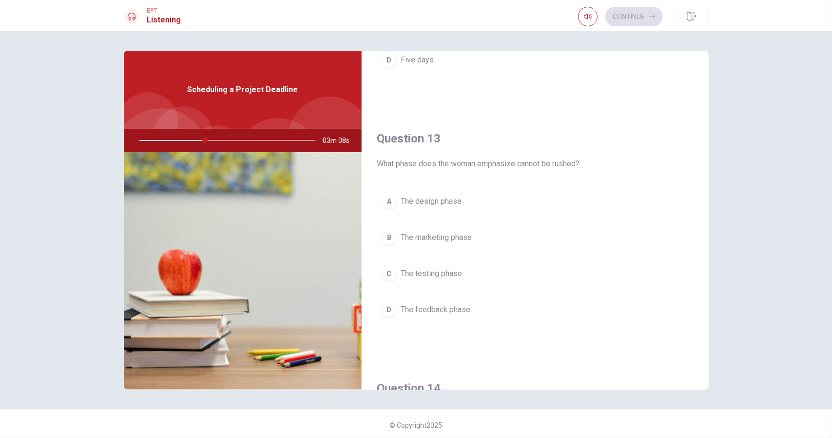
click at [433, 196] on span "The design phase" at bounding box center [431, 202] width 61 height 12
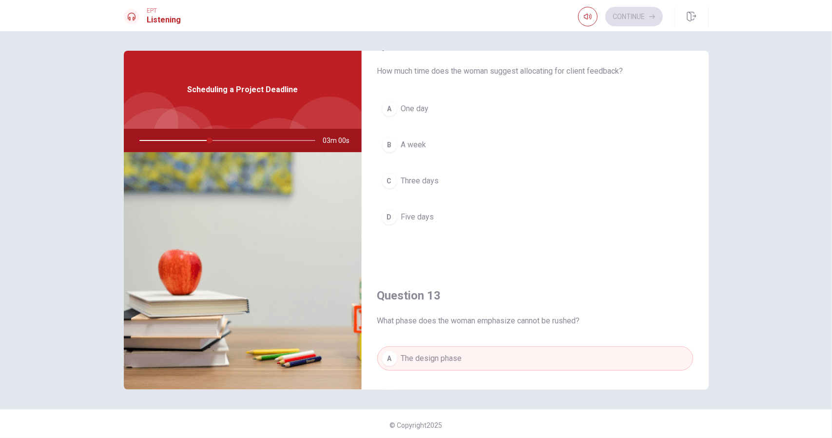
scroll to position [269, 0]
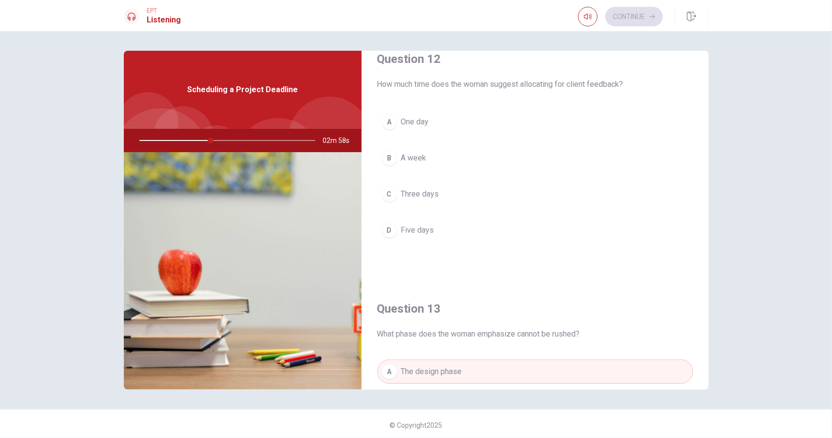
click at [421, 189] on span "Three days" at bounding box center [420, 194] width 38 height 12
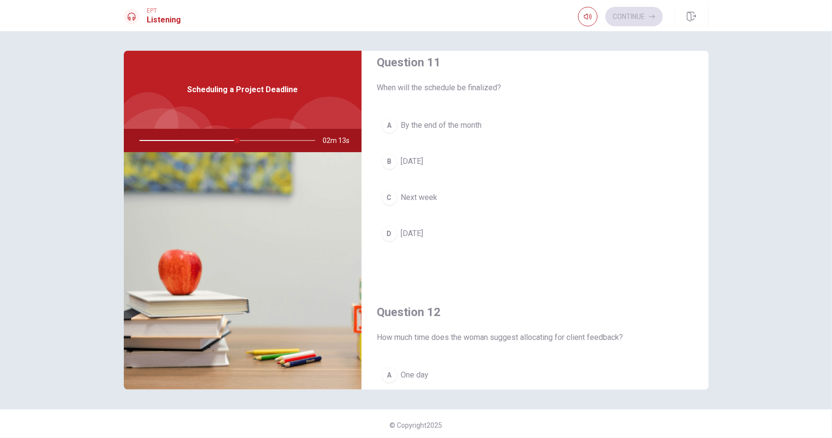
scroll to position [0, 0]
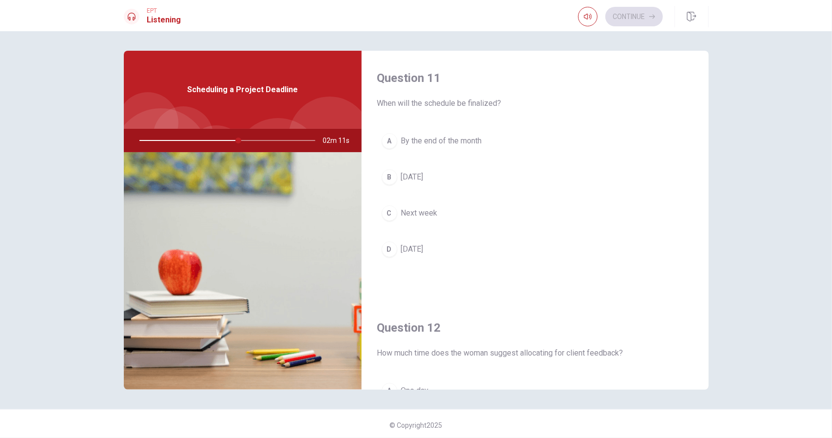
click at [416, 173] on span "[DATE]" at bounding box center [412, 177] width 22 height 12
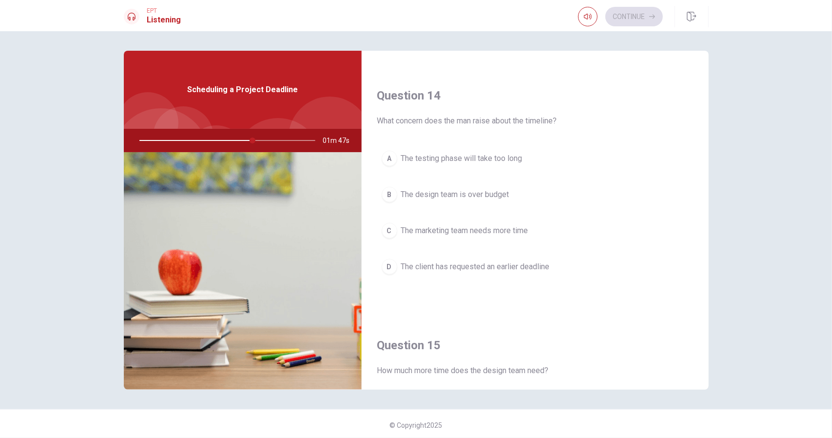
scroll to position [780, 0]
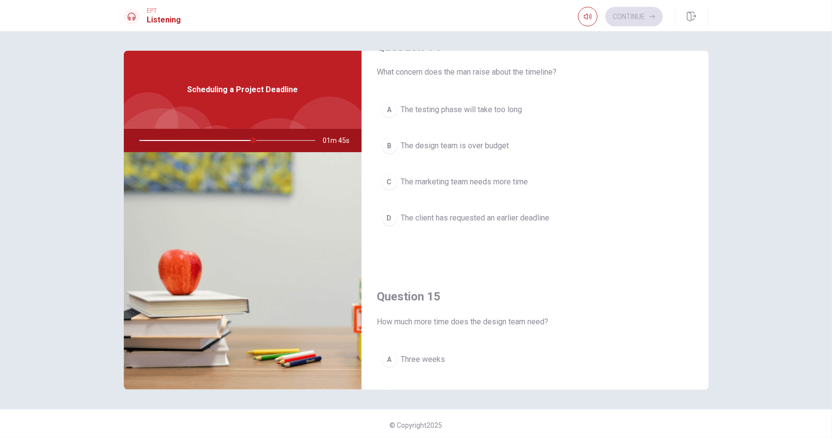
click at [490, 176] on span "The marketing team needs more time" at bounding box center [464, 182] width 127 height 12
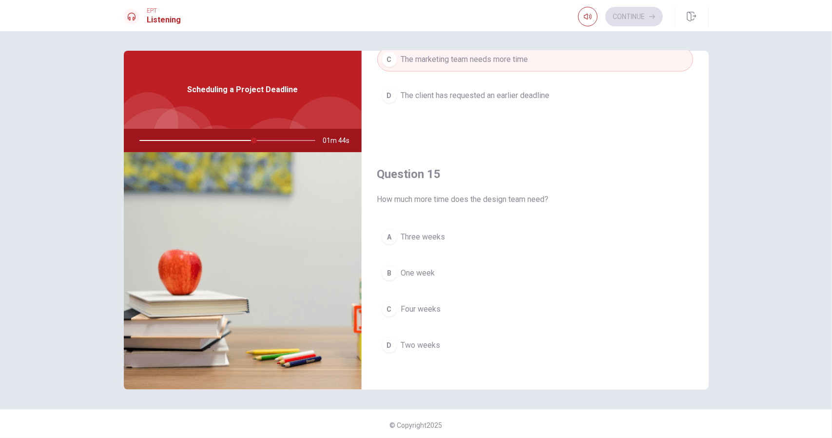
scroll to position [2, 0]
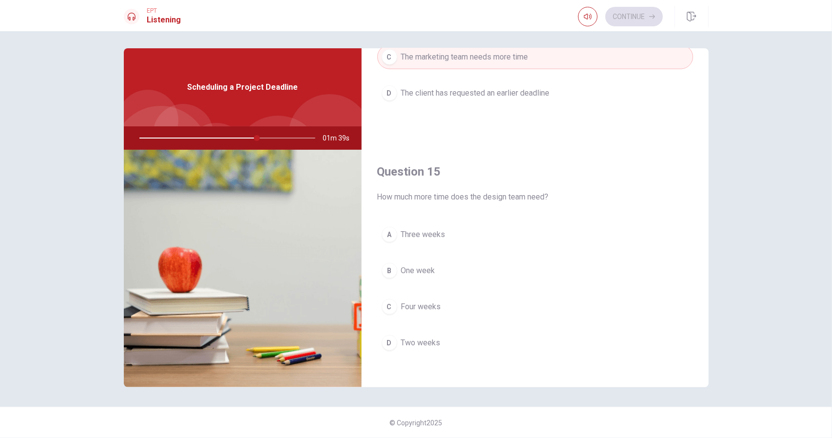
click at [415, 337] on span "Two weeks" at bounding box center [420, 343] width 39 height 12
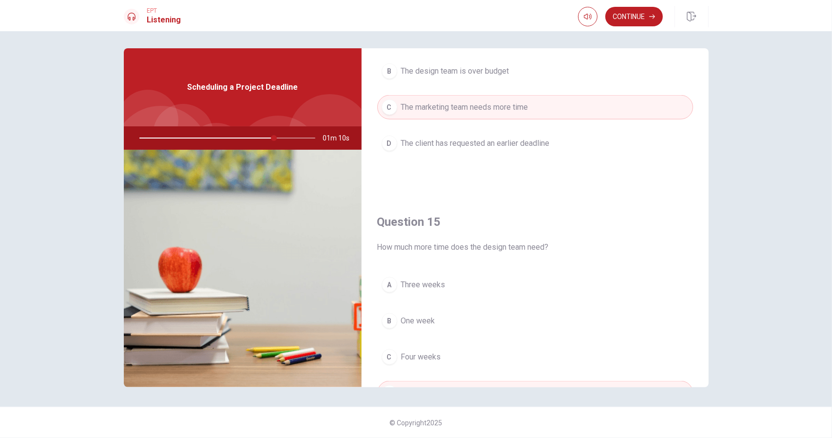
scroll to position [902, 0]
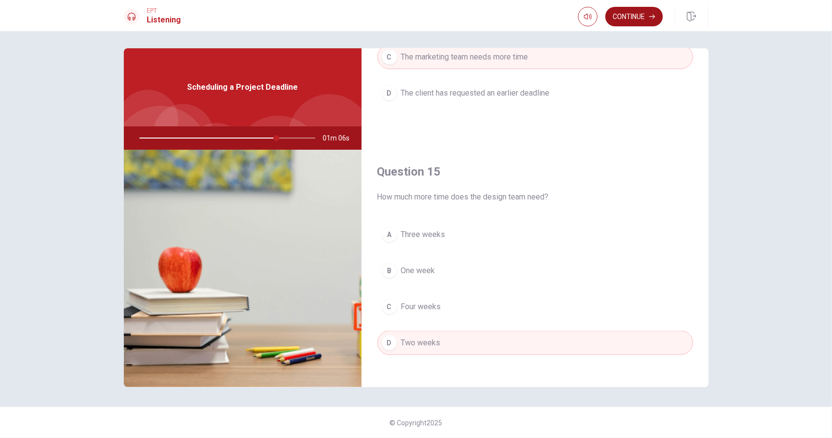
click at [621, 16] on button "Continue" at bounding box center [635, 17] width 58 height 20
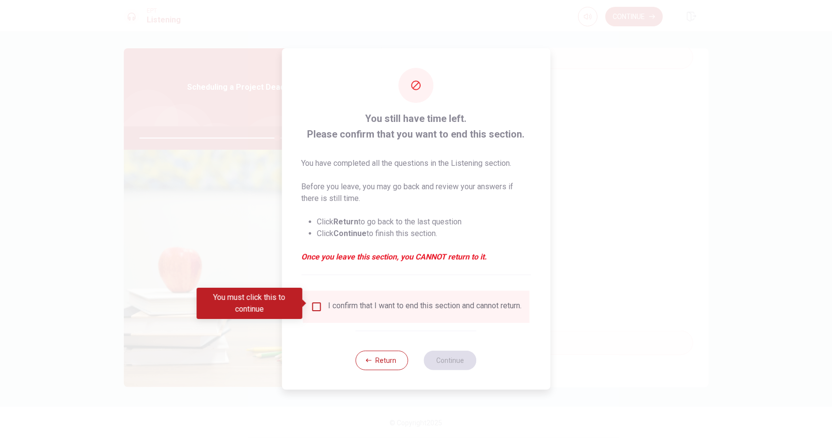
click at [313, 302] on input "You must click this to continue" at bounding box center [317, 307] width 12 height 12
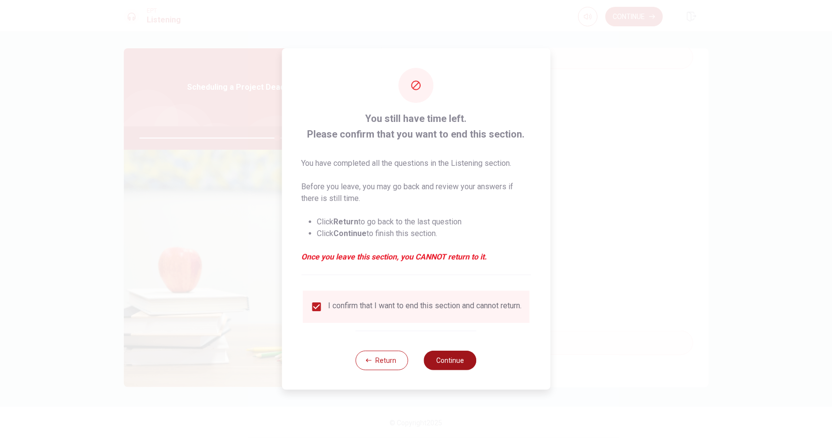
click at [458, 357] on button "Continue" at bounding box center [450, 361] width 53 height 20
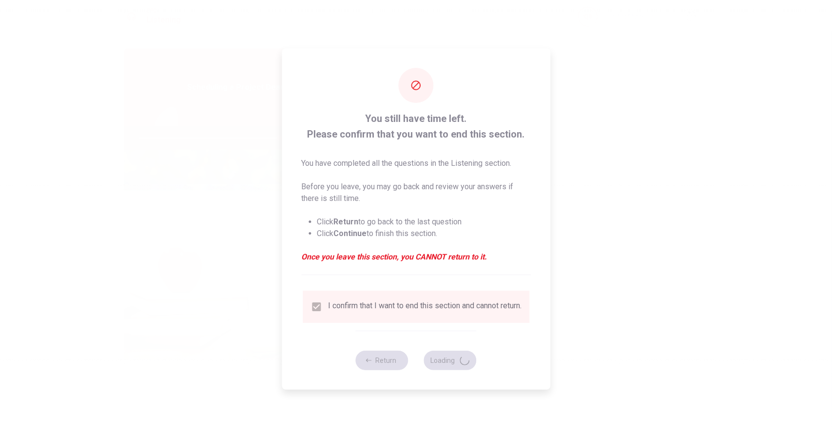
type input "80"
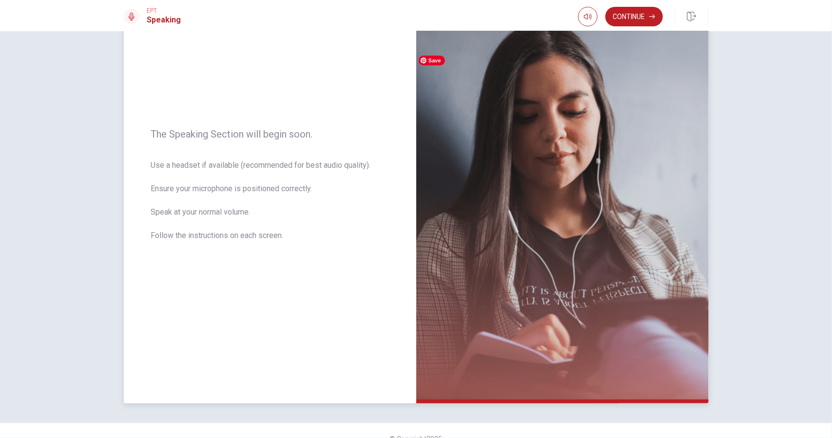
scroll to position [89, 0]
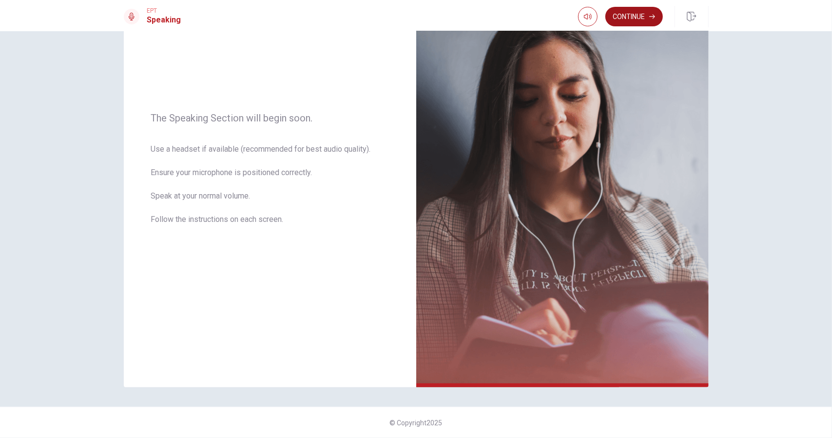
click at [623, 15] on button "Continue" at bounding box center [635, 17] width 58 height 20
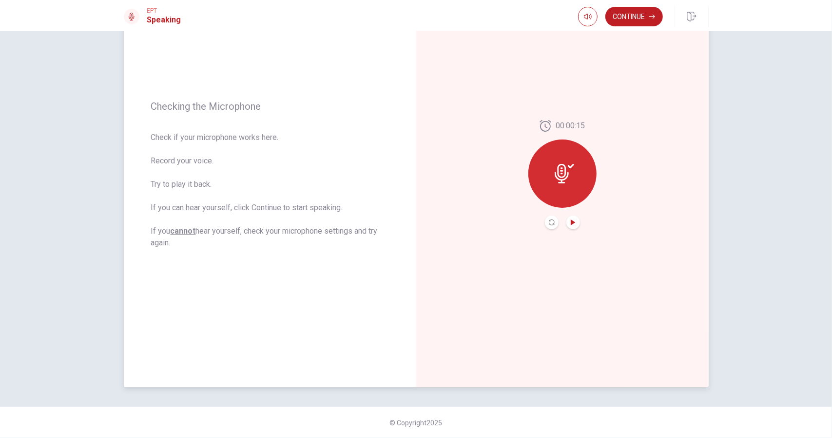
click at [571, 221] on icon "Play Audio" at bounding box center [573, 222] width 4 height 6
click at [641, 15] on button "Continue" at bounding box center [635, 17] width 58 height 20
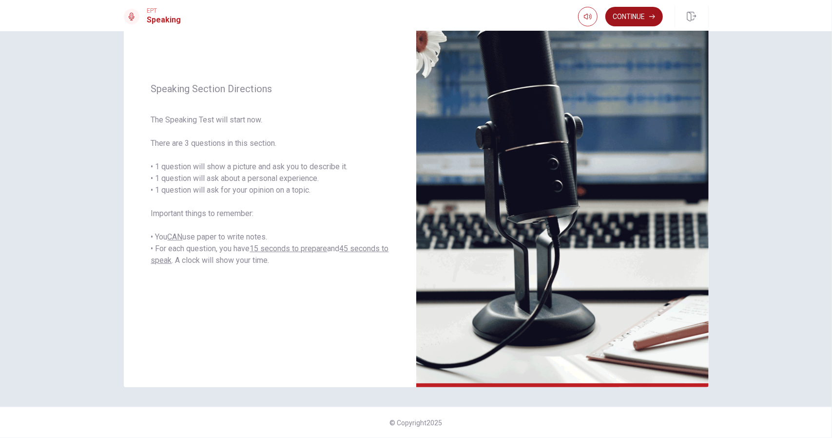
click at [625, 14] on button "Continue" at bounding box center [635, 17] width 58 height 20
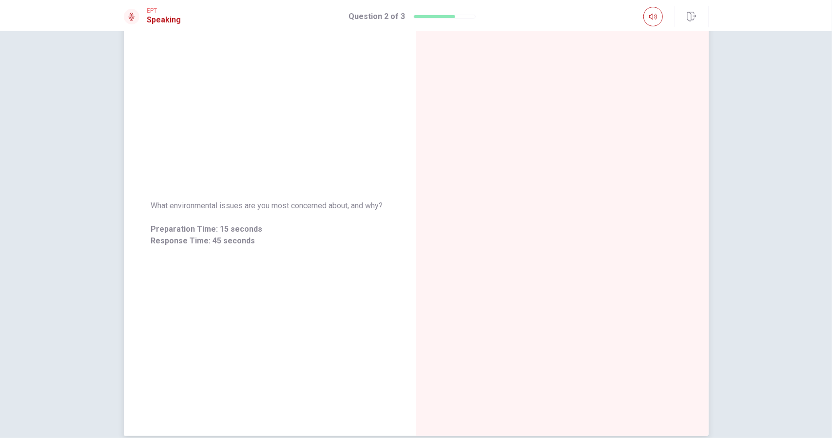
scroll to position [0, 0]
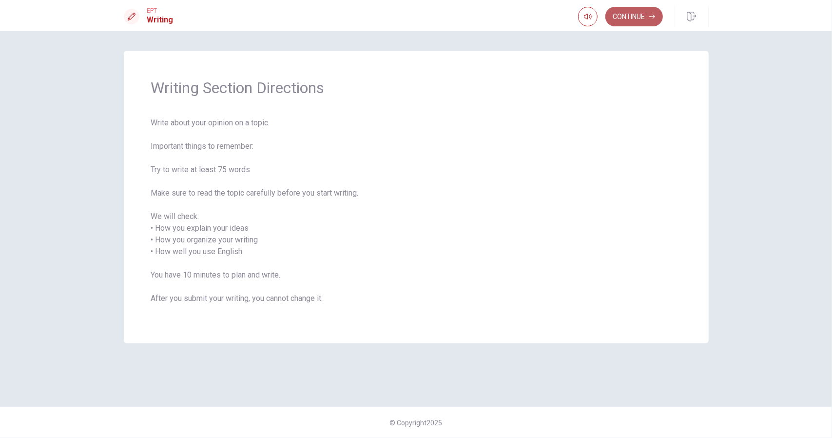
click at [636, 11] on button "Continue" at bounding box center [635, 17] width 58 height 20
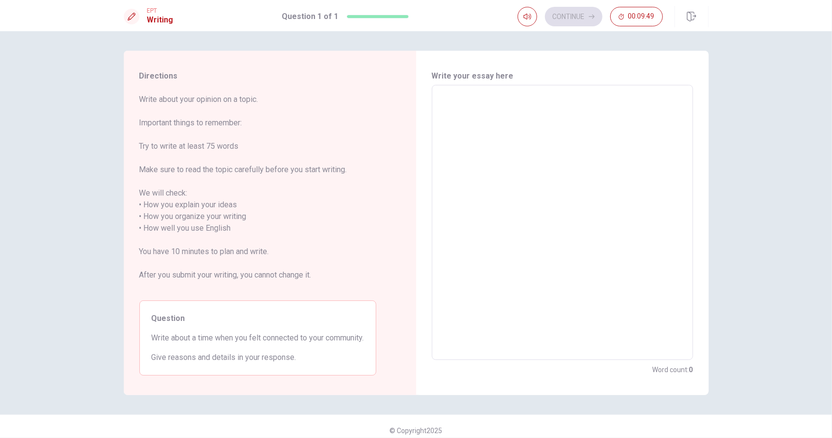
click at [468, 105] on textarea at bounding box center [563, 222] width 248 height 259
type textarea "I"
type textarea "x"
type textarea "I"
type textarea "x"
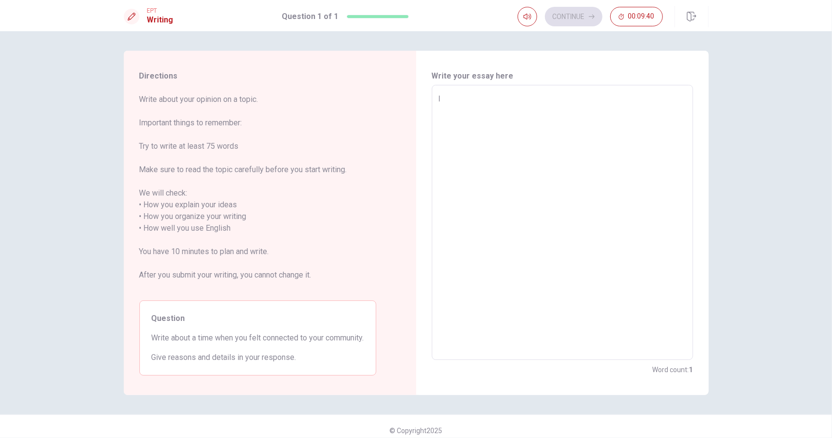
type textarea "I t"
type textarea "x"
type textarea "I th"
type textarea "x"
type textarea "I thi"
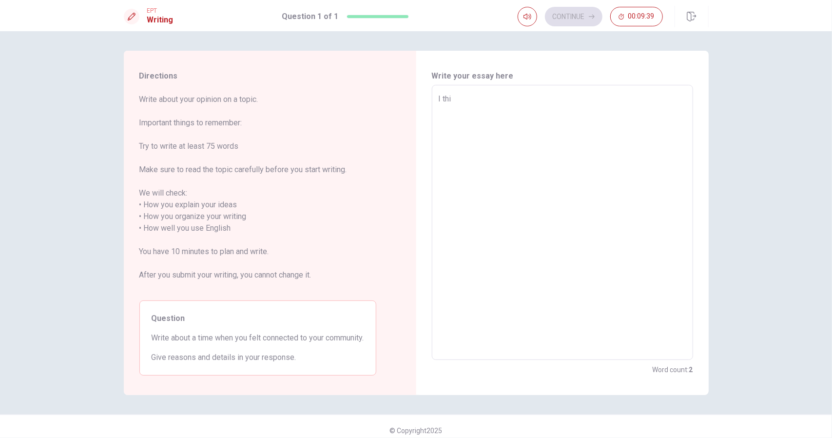
type textarea "x"
type textarea "I thin"
type textarea "x"
type textarea "I think"
type textarea "x"
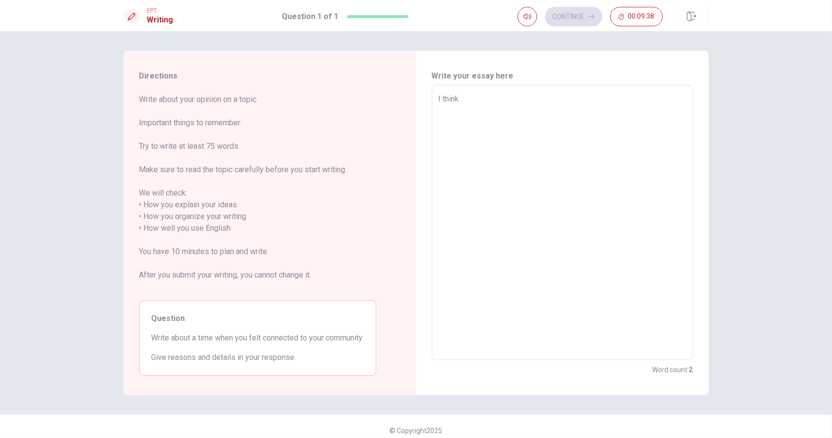
type textarea "I think"
type textarea "x"
type textarea "I think t"
type textarea "x"
type textarea "I think th"
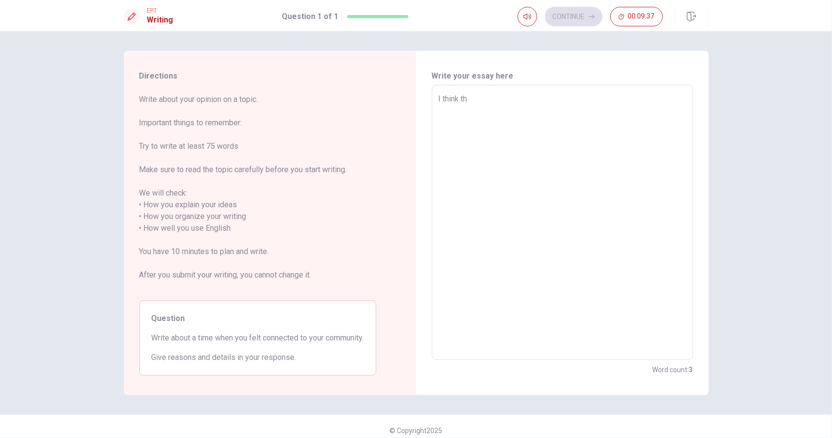
type textarea "x"
type textarea "I think tha"
type textarea "x"
type textarea "I think that"
type textarea "x"
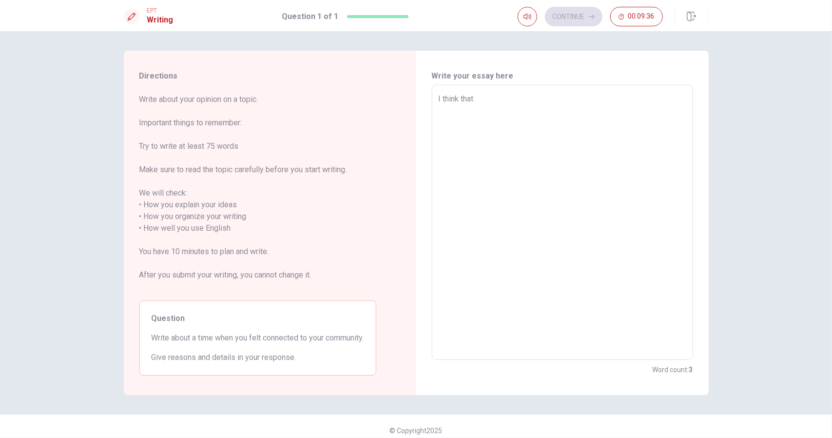
type textarea "I think that"
type textarea "x"
type textarea "I think that t"
type textarea "x"
type textarea "I think that ti"
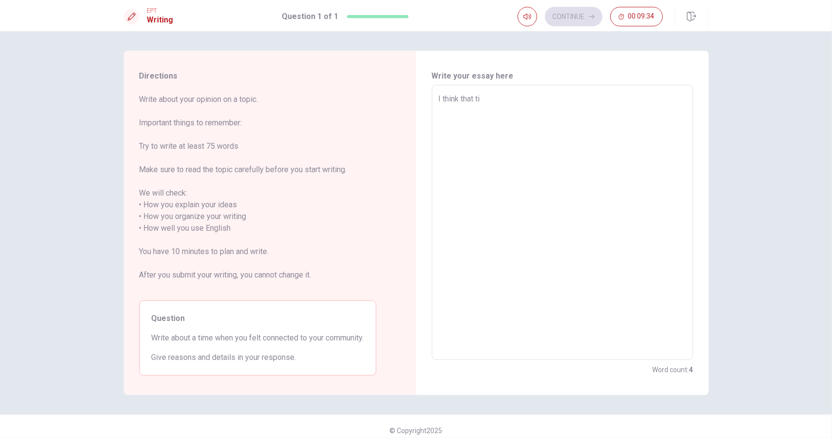
type textarea "x"
type textarea "I think that [PERSON_NAME]"
type textarea "x"
type textarea "I think that time"
type textarea "x"
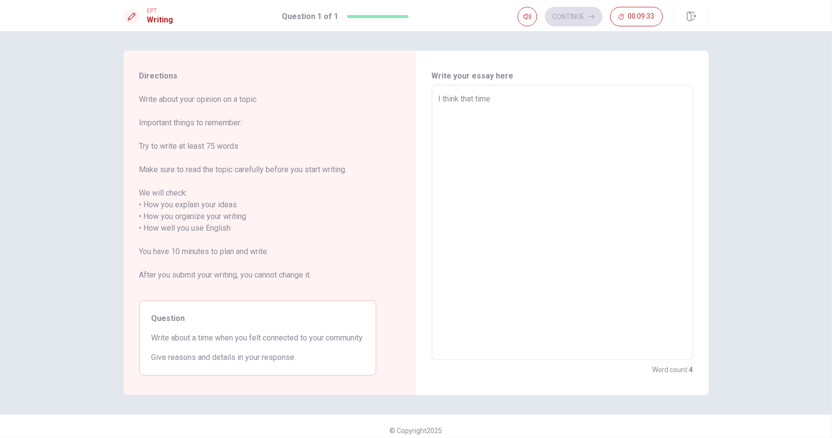
type textarea "I think that time"
type textarea "x"
type textarea "I think that time w"
type textarea "x"
type textarea "I think that time wa"
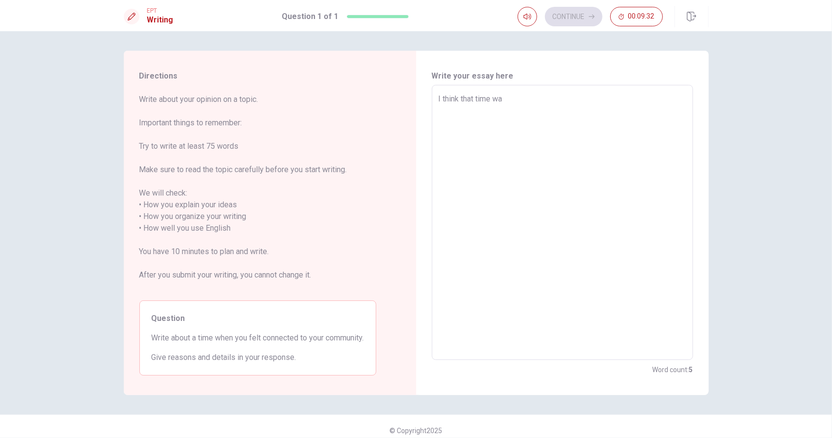
type textarea "x"
type textarea "I think that time was"
type textarea "x"
type textarea "I think that time was"
type textarea "x"
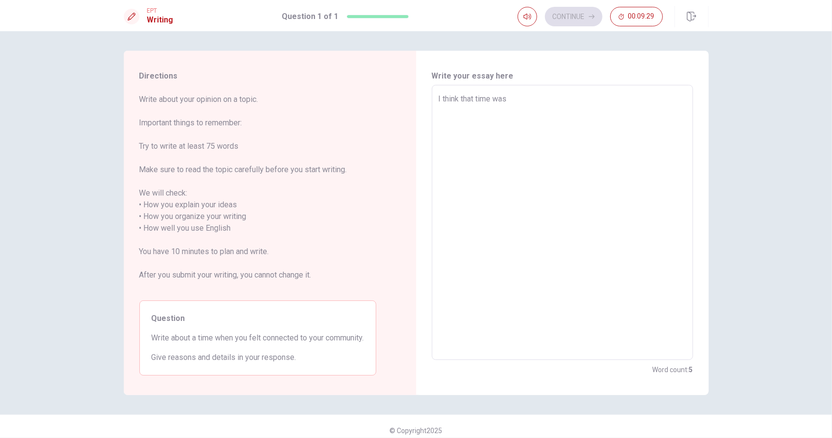
type textarea "I think that time was w"
type textarea "x"
type textarea "I think that time was wh"
type textarea "x"
type textarea "I think that time was whe"
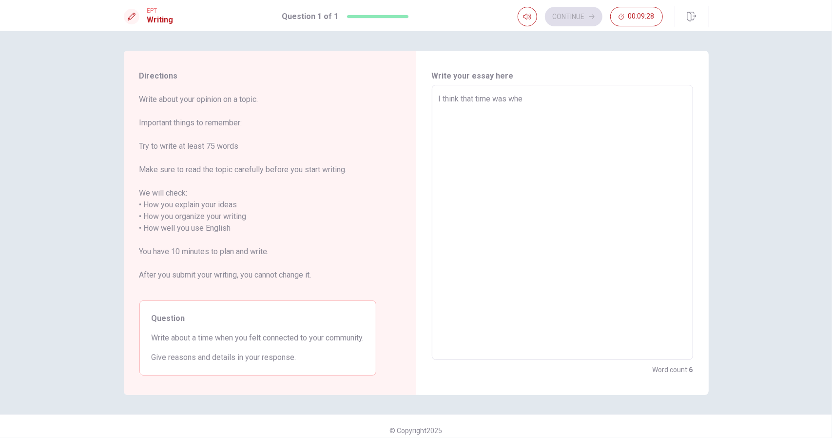
type textarea "x"
type textarea "I think that time was when"
type textarea "x"
type textarea "I think that time was when"
type textarea "x"
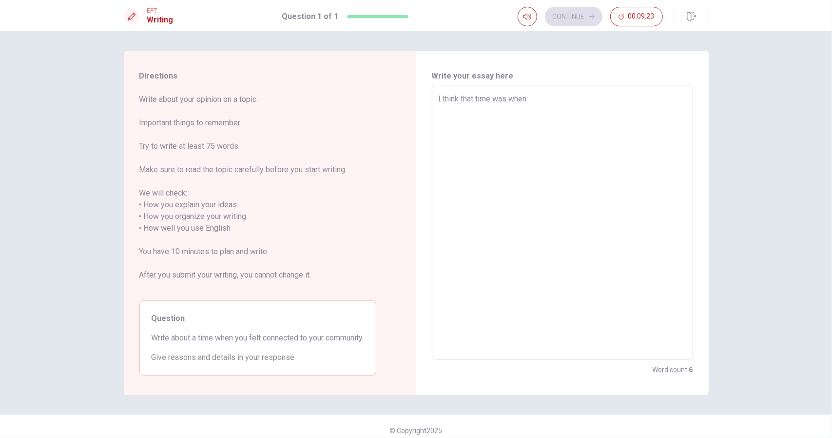
type textarea "I think that time was when"
type textarea "x"
type textarea "I think that time was whe"
type textarea "x"
type textarea "I think that time was wh"
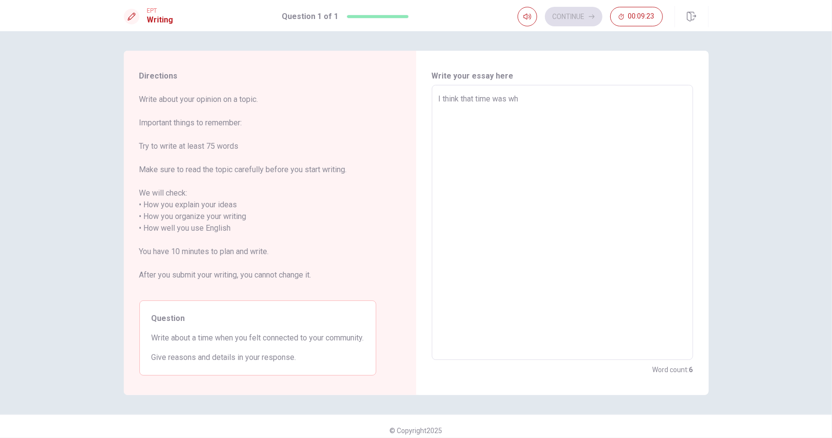
type textarea "x"
type textarea "I think that time was w"
type textarea "x"
type textarea "I think that time was"
type textarea "x"
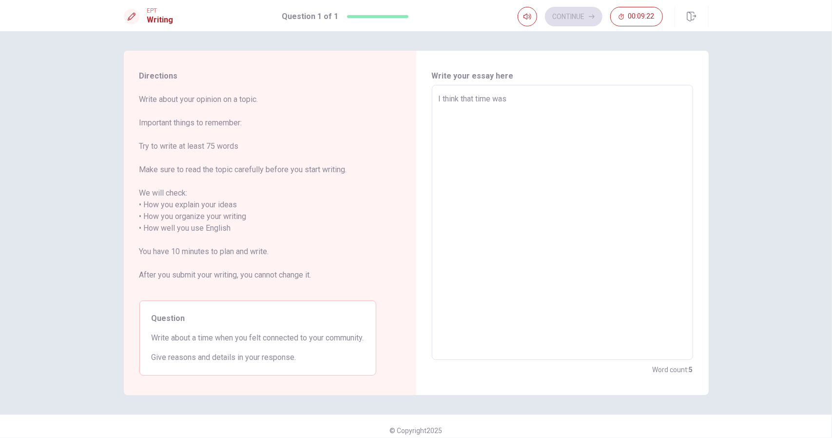
type textarea "I think that time was d"
type textarea "x"
type textarea "I think that time was du"
type textarea "x"
type textarea "I think that time was dur"
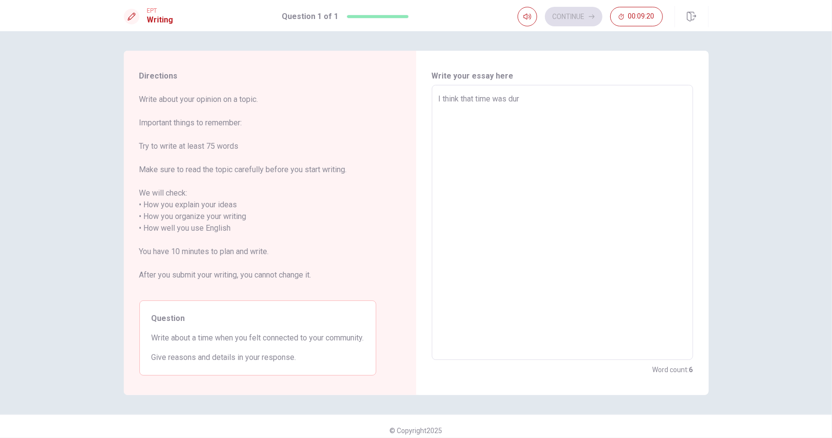
type textarea "x"
type textarea "I think that time was duri"
type textarea "x"
type textarea "I think that time was durin"
type textarea "x"
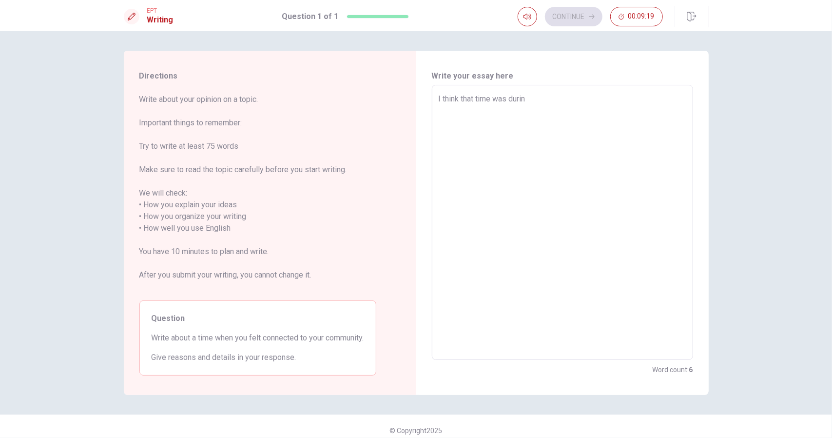
type textarea "I think that time was during"
type textarea "x"
type textarea "I think that time was during"
type textarea "x"
type textarea "I think that time was during m"
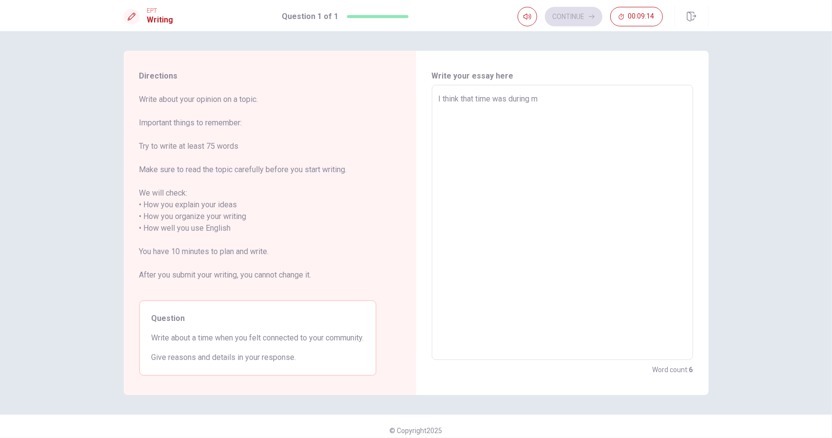
type textarea "x"
type textarea "I think that time was during my"
type textarea "x"
type textarea "I think that time was during my"
type textarea "x"
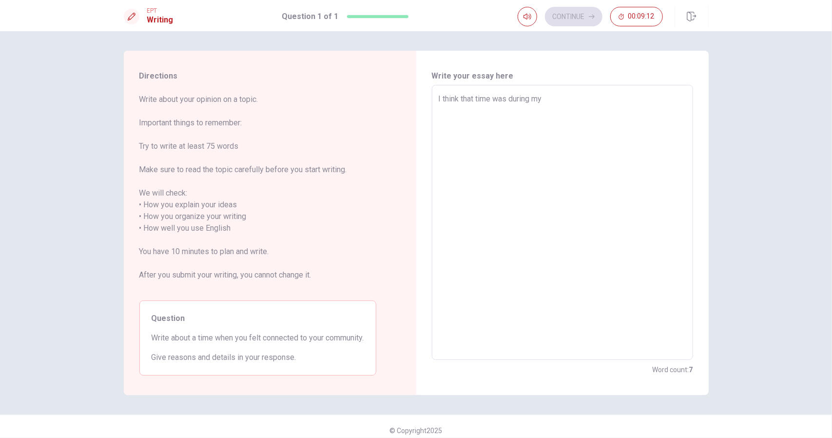
type textarea "I think that time was during my U"
type textarea "x"
type textarea "I think that time was during my Un"
type textarea "x"
type textarea "I think that time was during my Uni"
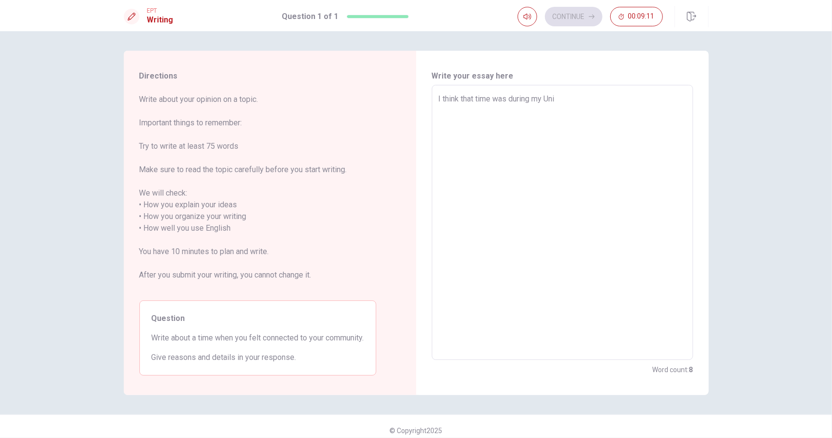
type textarea "x"
type textarea "I think that time was during my Univ"
type textarea "x"
type textarea "I think that time was during my Unive"
type textarea "x"
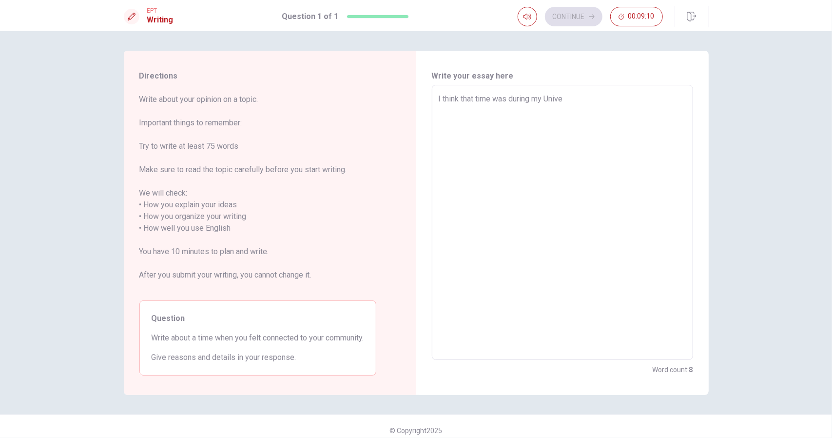
type textarea "I think that time was during my Univer"
type textarea "x"
type textarea "I think that time was during my Univers"
type textarea "x"
type textarea "I think that time was during my Universi"
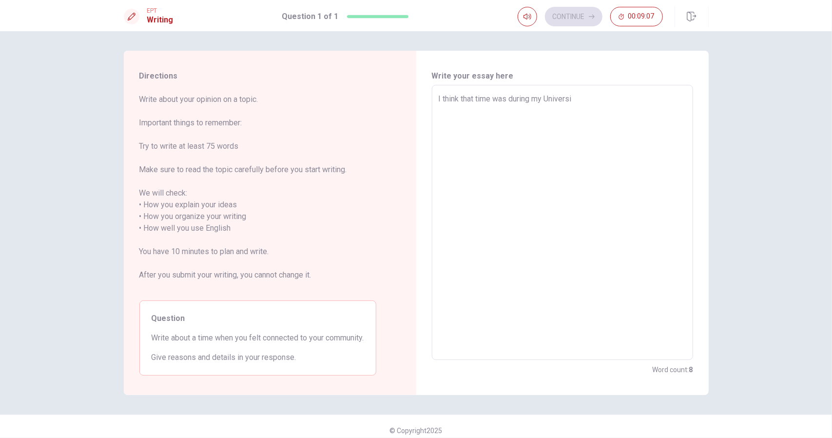
type textarea "x"
type textarea "I think that time was during my Universit"
type textarea "x"
type textarea "I think that time was during my University"
type textarea "x"
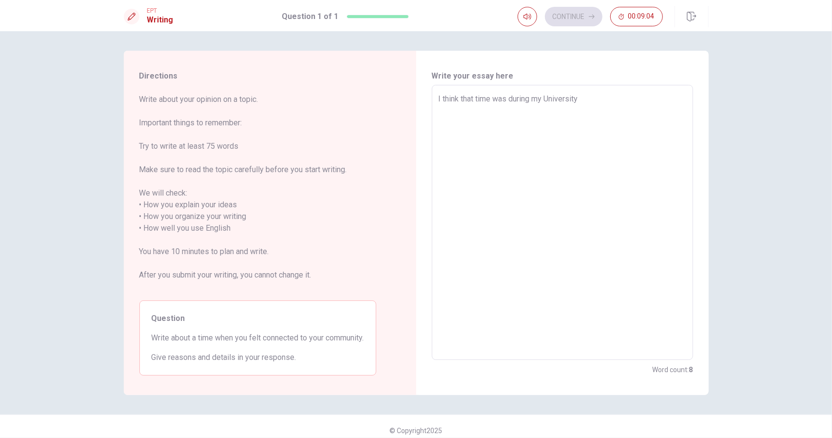
type textarea "I think that time was during my University"
type textarea "x"
type textarea "I think that time was during my University t"
type textarea "x"
type textarea "I think that time was during my University ti"
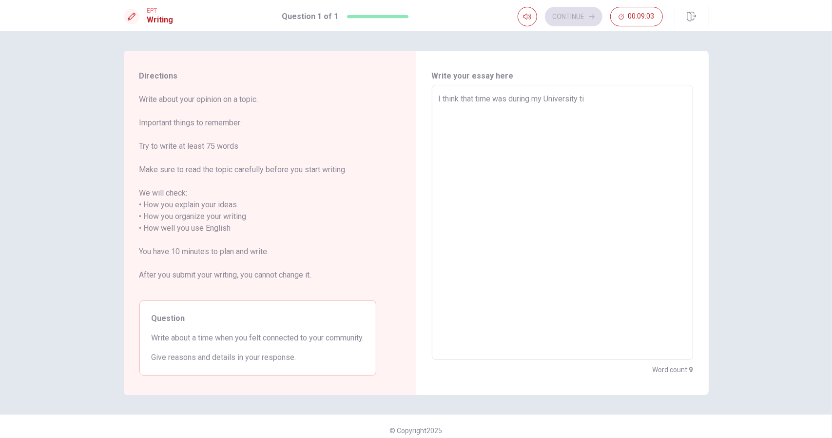
type textarea "x"
type textarea "I think that time was during my University [PERSON_NAME]"
type textarea "x"
type textarea "I think that time was during my University time"
type textarea "x"
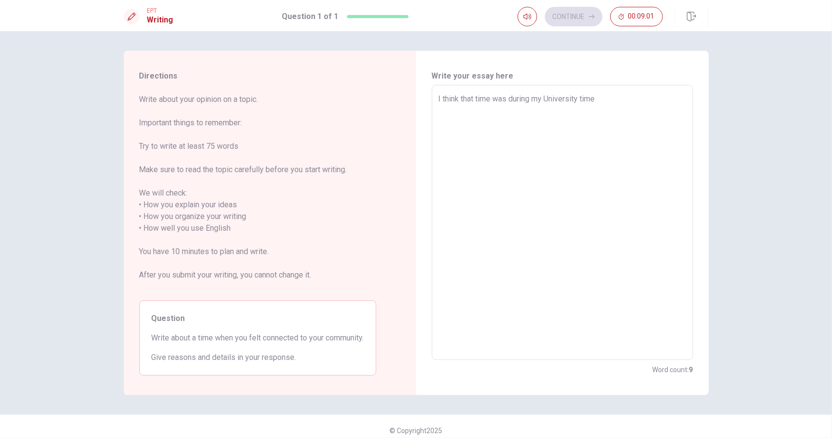
type textarea "I think that time was during my University time."
type textarea "x"
type textarea "I think that time was during my University time."
type textarea "x"
type textarea "I think that time was during my University time. M"
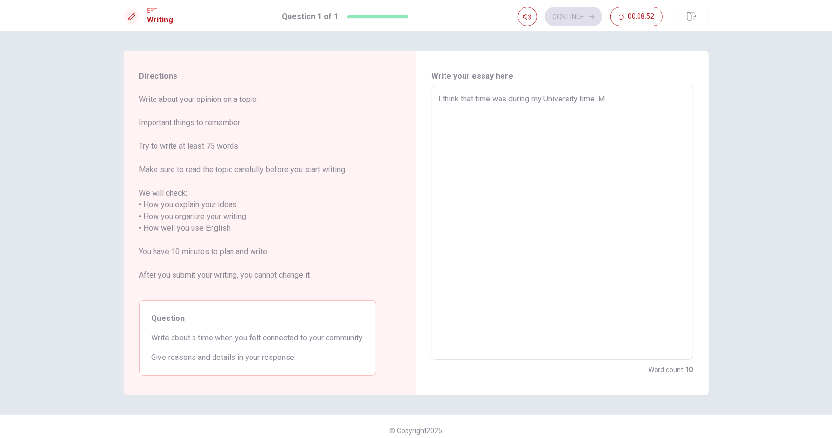
type textarea "x"
type textarea "I think that time was during my University time. My"
type textarea "x"
type textarea "I think that time was during my University time. My"
type textarea "x"
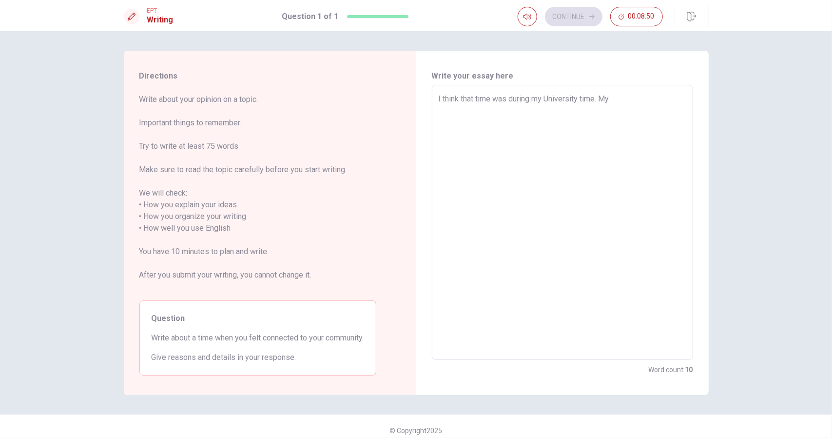
type textarea "I think that time was during my University time. My s"
type textarea "x"
type textarea "I think that time was during my University time. My st"
type textarea "x"
type textarea "I think that time was during my University time. My stu"
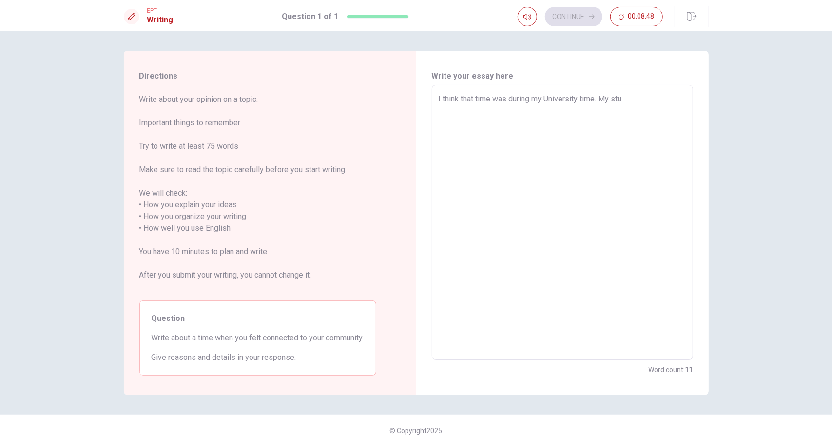
type textarea "x"
type textarea "I think that time was during my University time. My stud"
type textarea "x"
type textarea "I think that time was during my University time. My stude"
type textarea "x"
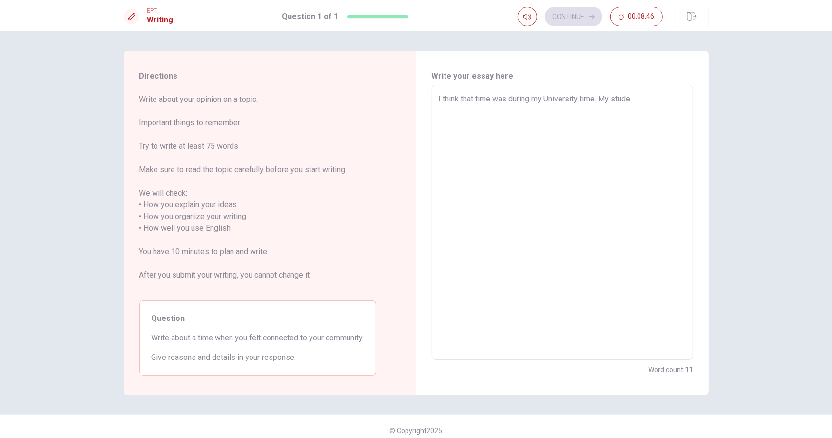
type textarea "I think that time was during my University time. My studen"
type textarea "x"
type textarea "I think that time was during my University time. My student"
type textarea "x"
type textarea "I think that time was during my University time. My student"
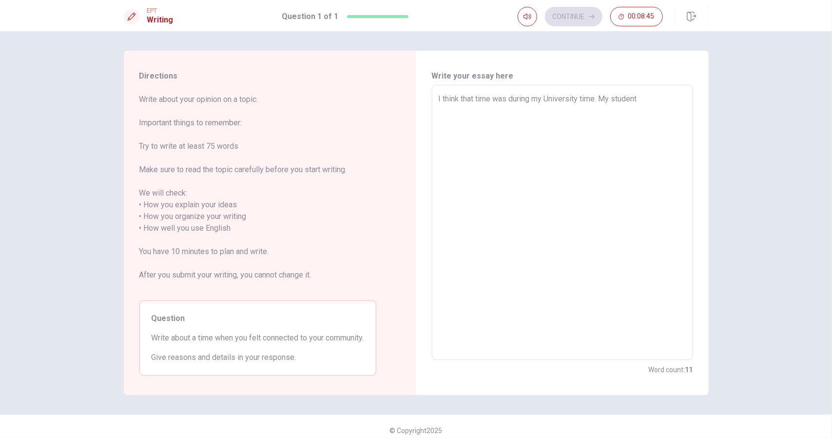
type textarea "x"
type textarea "I think that time was during my University time. My student L"
type textarea "x"
type textarea "I think that time was during my University time. My student [PERSON_NAME]"
type textarea "x"
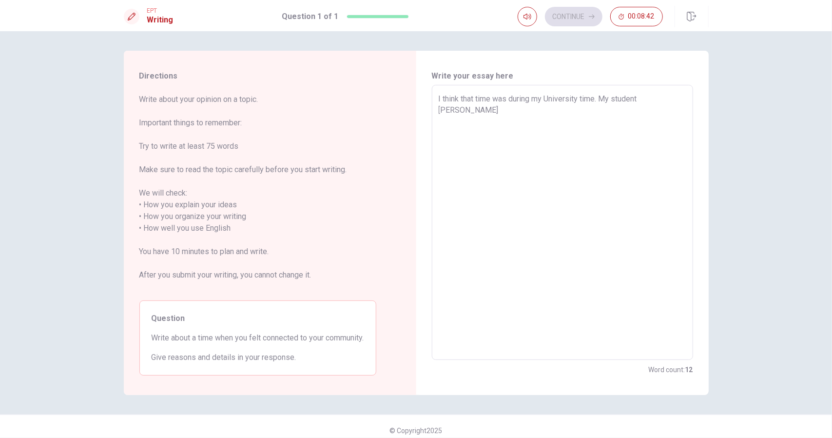
type textarea "I think that time was during my University time. My student Lif"
type textarea "x"
type textarea "I think that time was during my University time. My student Life"
type textarea "x"
type textarea "I think that time was during my University time. My student Life"
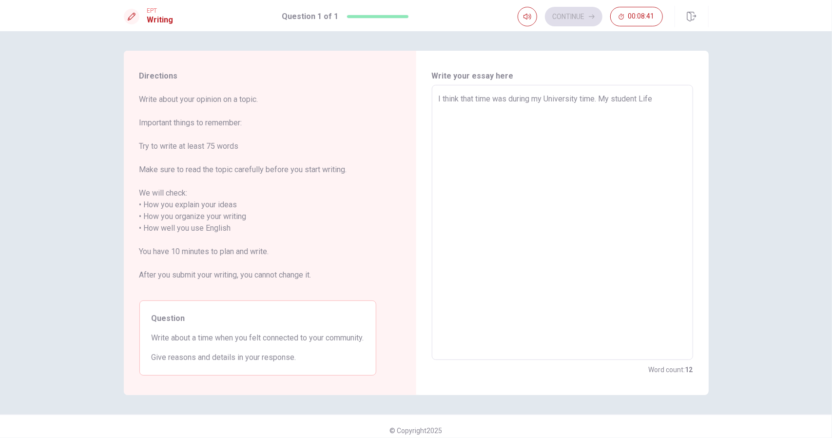
type textarea "x"
type textarea "I think that time was during my University time. My student Life"
type textarea "x"
type textarea "I think that time was during my University time. My student Lif"
type textarea "x"
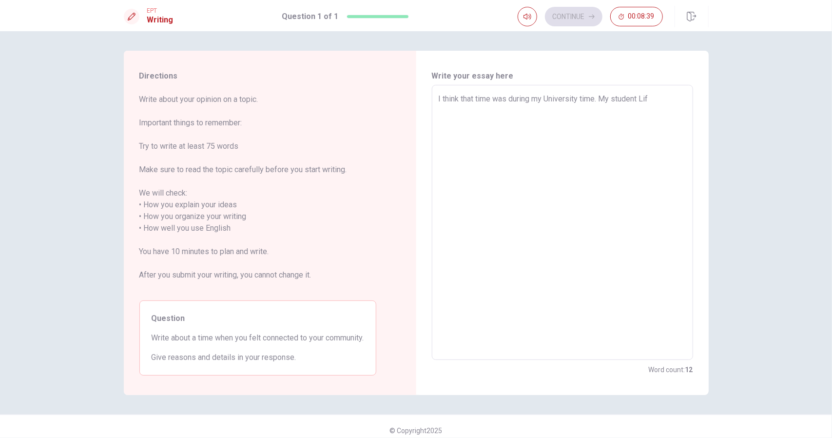
type textarea "I think that time was during my University time. My student [PERSON_NAME]"
type textarea "x"
type textarea "I think that time was during my University time. My student L"
type textarea "x"
type textarea "I think that time was during my University time. My student"
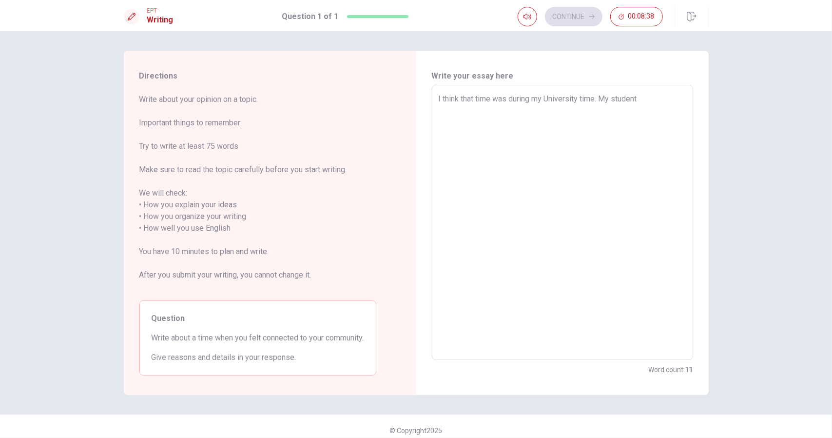
type textarea "x"
type textarea "I think that time was during my University time. My student l"
type textarea "x"
type textarea "I think that time was during my University time. My student li"
type textarea "x"
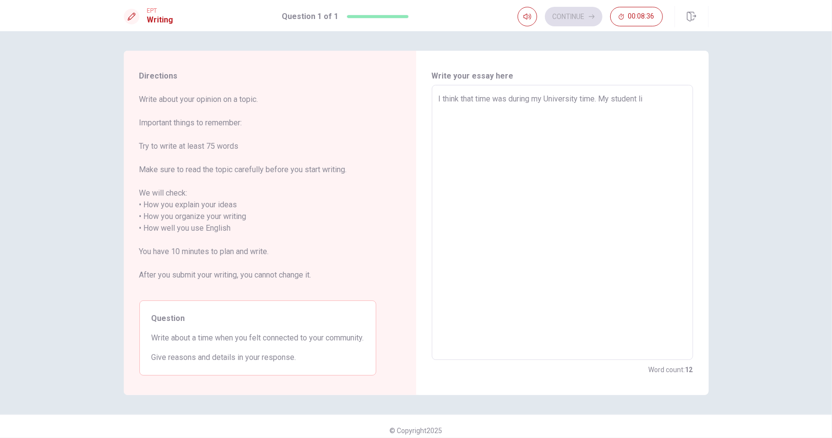
type textarea "I think that time was during my University time. My student lif"
type textarea "x"
type textarea "I think that time was during my University time. My student life"
type textarea "x"
type textarea "I think that time was during my University time. My student life"
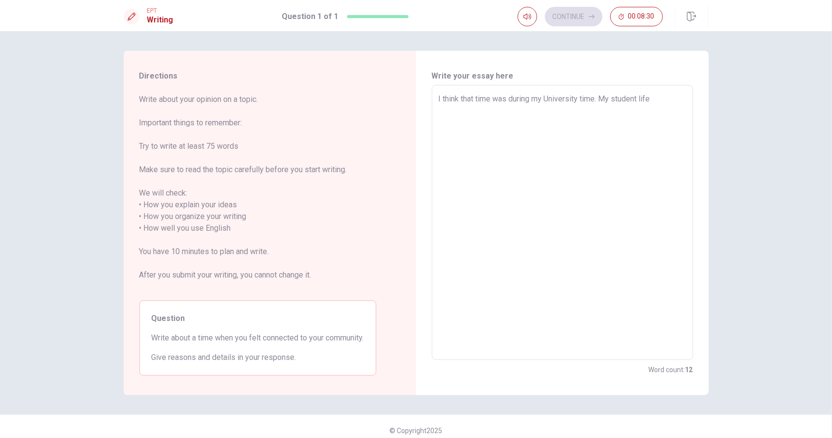
type textarea "x"
type textarea "I think that time was during my University time. My student life w"
type textarea "x"
type textarea "I think that time was during my University time. My student life wa"
type textarea "x"
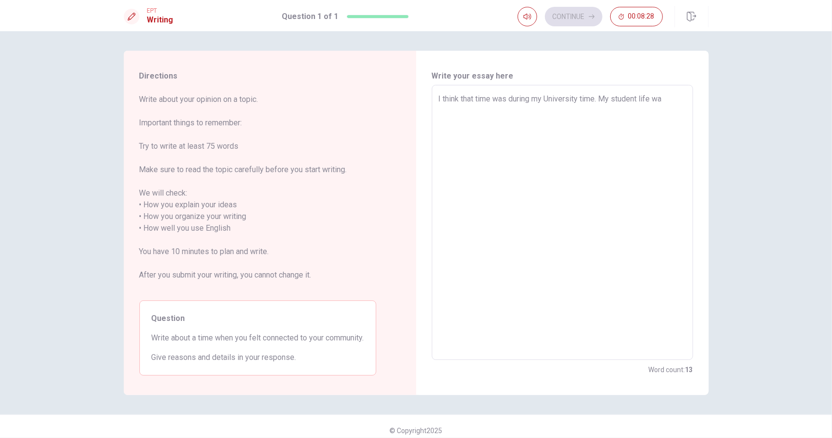
type textarea "I think that time was during my University time. My student life was"
type textarea "x"
type textarea "I think that time was during my University time. My student life was"
type textarea "x"
type textarea "I think that time was during my University time. My student life was v"
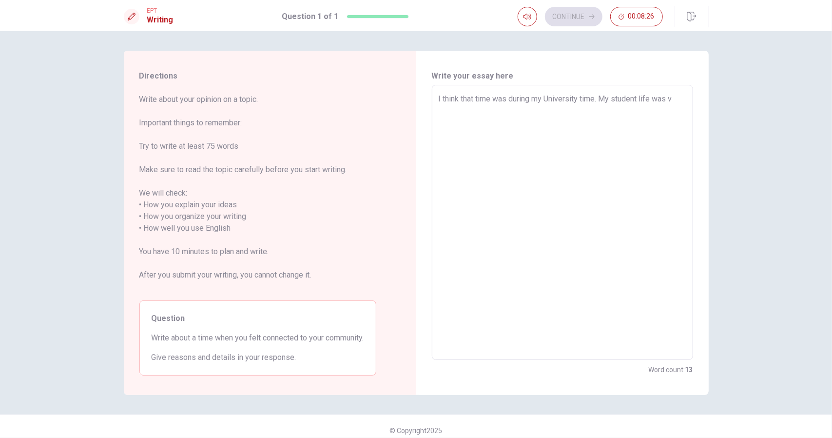
type textarea "x"
type textarea "I think that time was during my University time. My student life was ve"
type textarea "x"
type textarea "I think that time was during my University time. My student life was ver"
type textarea "x"
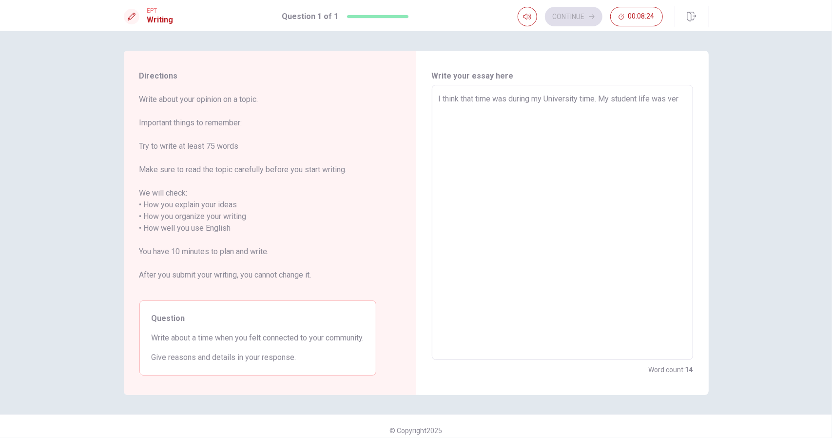
type textarea "I think that time was during my University time. My student life was very"
type textarea "x"
type textarea "I think that time was during my University time. My student life was very"
type textarea "x"
type textarea "I think that time was during my University time. My student life was very i"
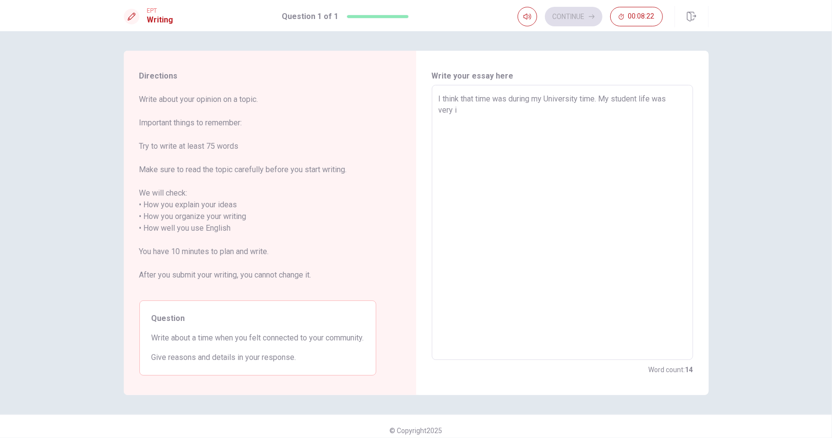
type textarea "x"
type textarea "I think that time was during my University time. My student life was very in"
type textarea "x"
type textarea "I think that time was during my University time. My student life was very int"
type textarea "x"
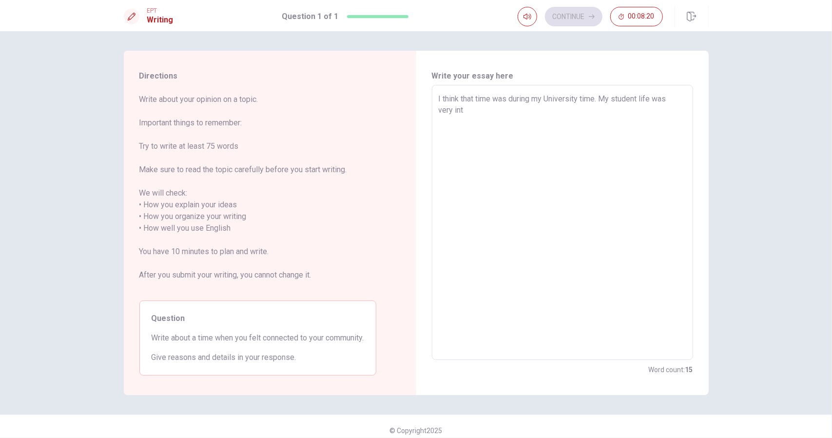
type textarea "I think that time was during my University time. My student life was very inte"
type textarea "x"
type textarea "I think that time was during my University time. My student life was very inter"
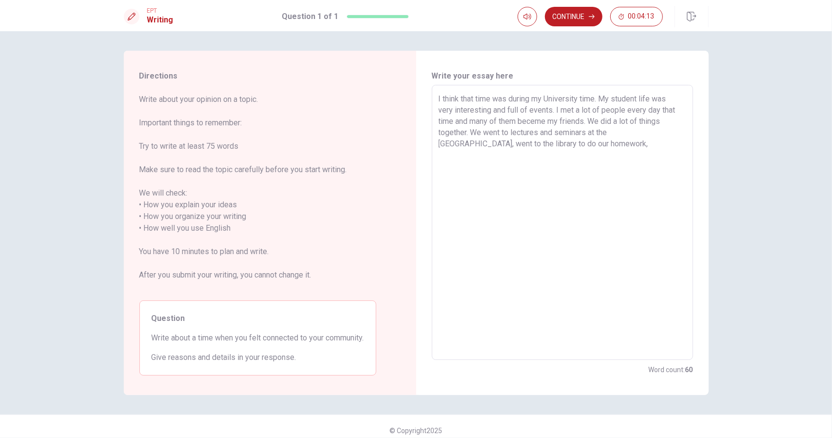
drag, startPoint x: 509, startPoint y: 98, endPoint x: 595, endPoint y: 99, distance: 86.3
click at [595, 99] on textarea "I think that time was during my University time. My student life was very inter…" at bounding box center [563, 222] width 248 height 259
click at [553, 144] on textarea "I think that time was when I study in [GEOGRAPHIC_DATA]. My student life was ve…" at bounding box center [563, 222] width 248 height 259
click at [550, 99] on textarea "I think that time was when I study in [GEOGRAPHIC_DATA]. My student life was ve…" at bounding box center [563, 222] width 248 height 259
click at [534, 121] on textarea "I think that time was when I studied in [GEOGRAPHIC_DATA]. My student life was …" at bounding box center [563, 222] width 248 height 259
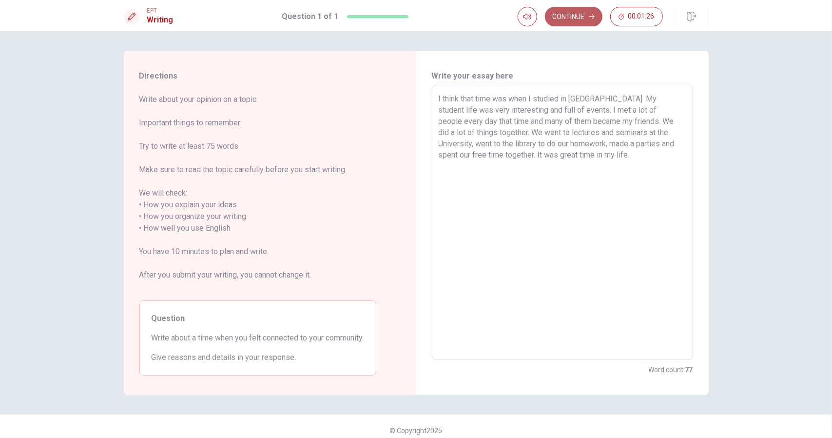
click at [567, 11] on button "Continue" at bounding box center [574, 17] width 58 height 20
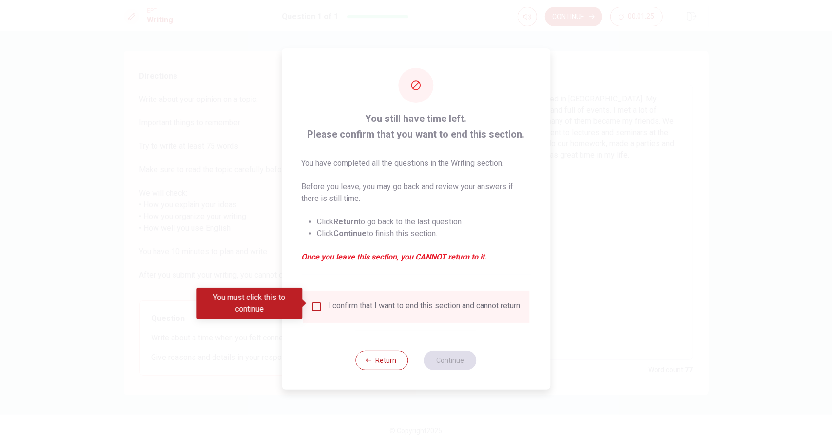
click at [314, 306] on input "You must click this to continue" at bounding box center [317, 307] width 12 height 12
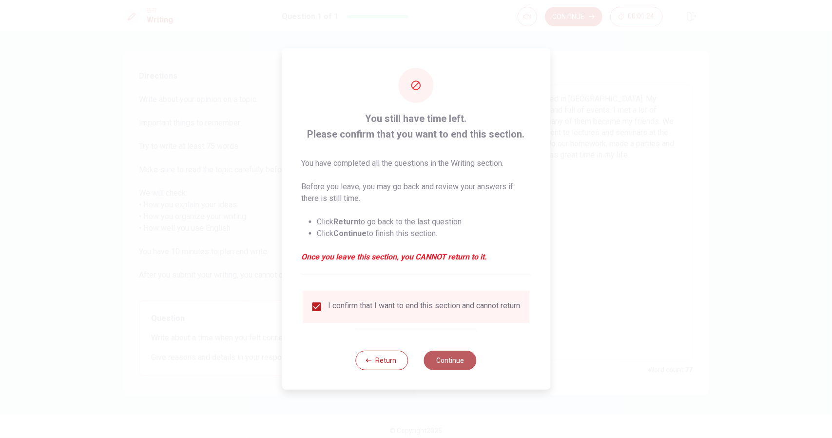
click at [447, 359] on button "Continue" at bounding box center [450, 361] width 53 height 20
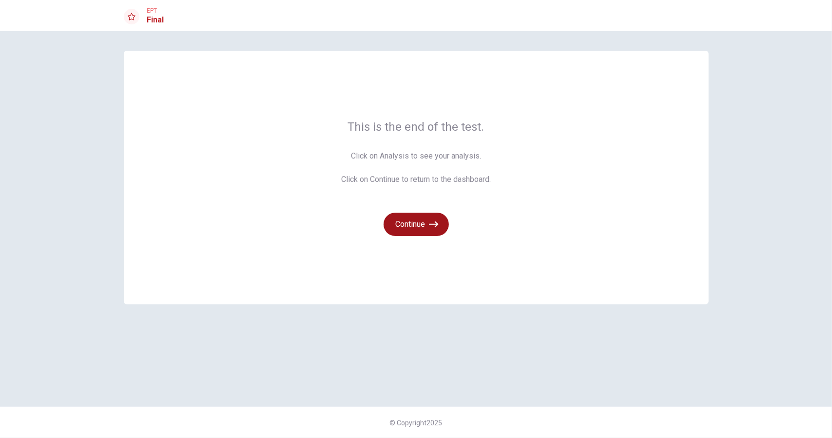
click at [406, 219] on button "Continue" at bounding box center [416, 224] width 65 height 23
